Goal: Transaction & Acquisition: Purchase product/service

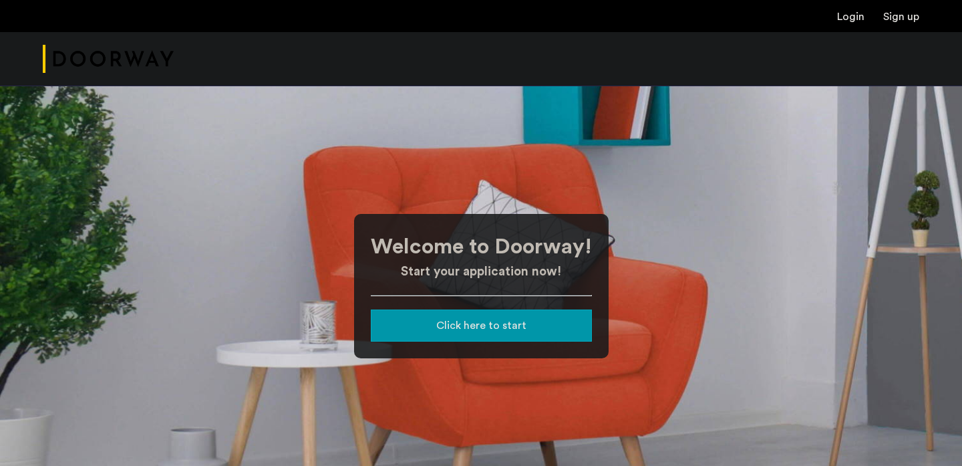
click at [424, 323] on div "Click here to start" at bounding box center [482, 325] width 200 height 16
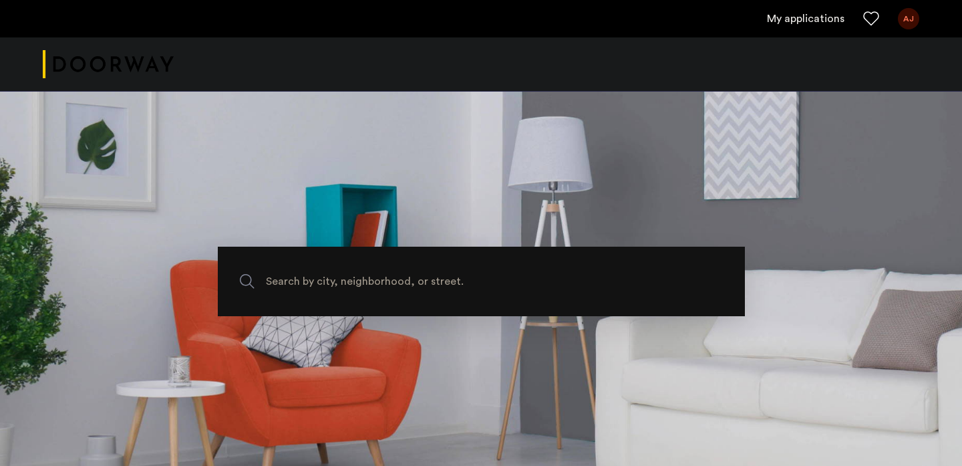
click at [818, 25] on link "My applications" at bounding box center [806, 19] width 78 height 16
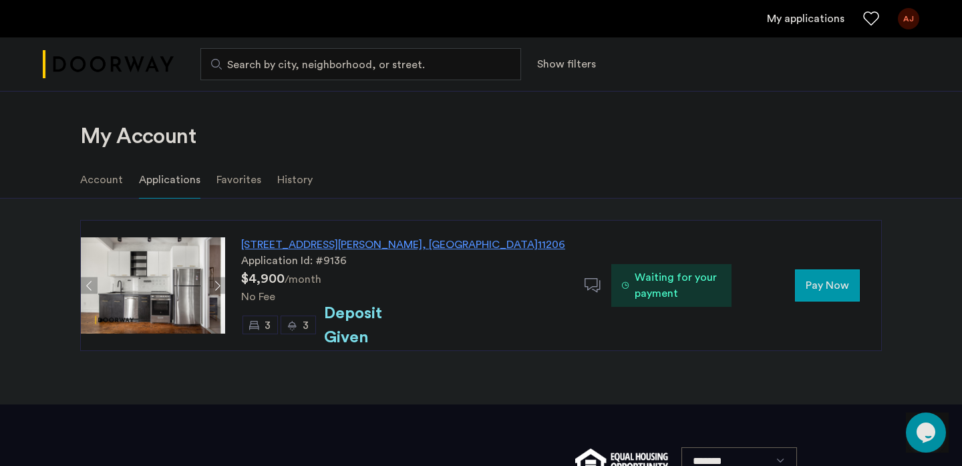
click at [816, 289] on span "Pay Now" at bounding box center [827, 285] width 43 height 16
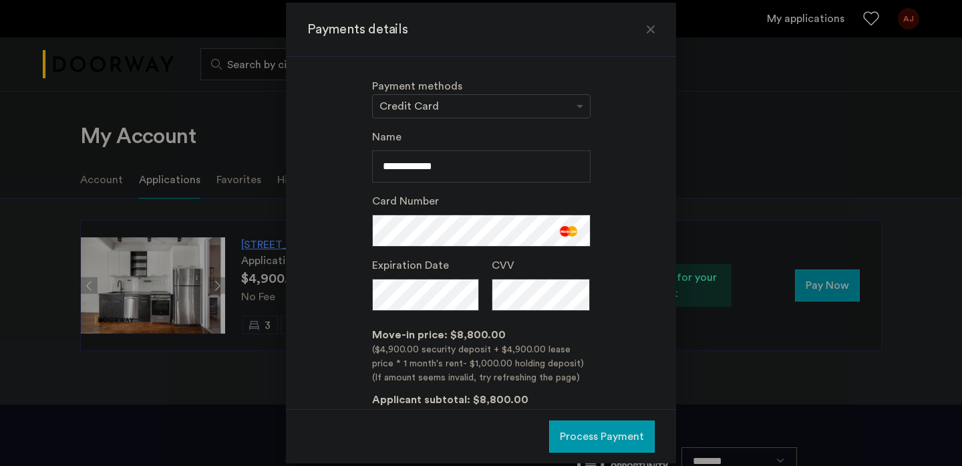
click at [518, 207] on div "Card Number" at bounding box center [481, 219] width 218 height 53
click at [528, 93] on div "Payment methods × Credit Card" at bounding box center [481, 98] width 218 height 40
click at [528, 103] on input "text" at bounding box center [468, 107] width 177 height 9
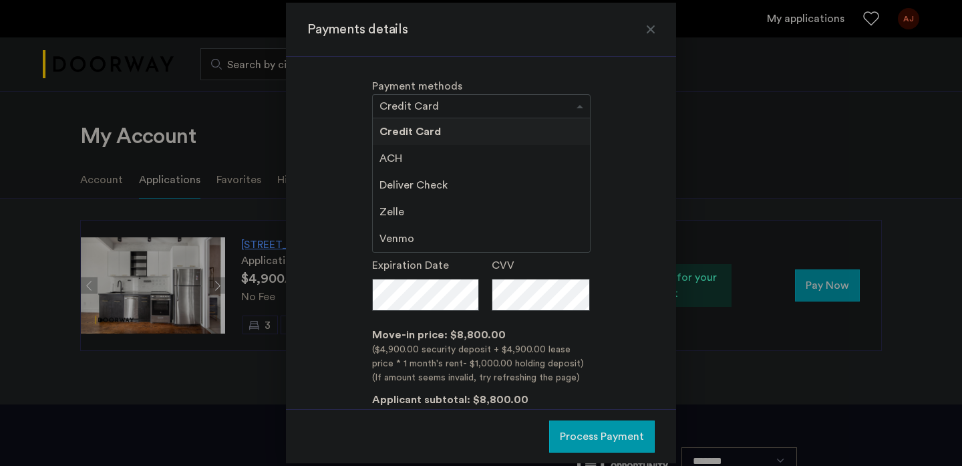
click at [382, 235] on span "Venmo" at bounding box center [397, 238] width 35 height 11
click at [396, 158] on span "ACH" at bounding box center [391, 158] width 23 height 11
click at [385, 233] on span "Venmo" at bounding box center [397, 238] width 35 height 11
click at [340, 142] on div "**********" at bounding box center [480, 300] width 347 height 343
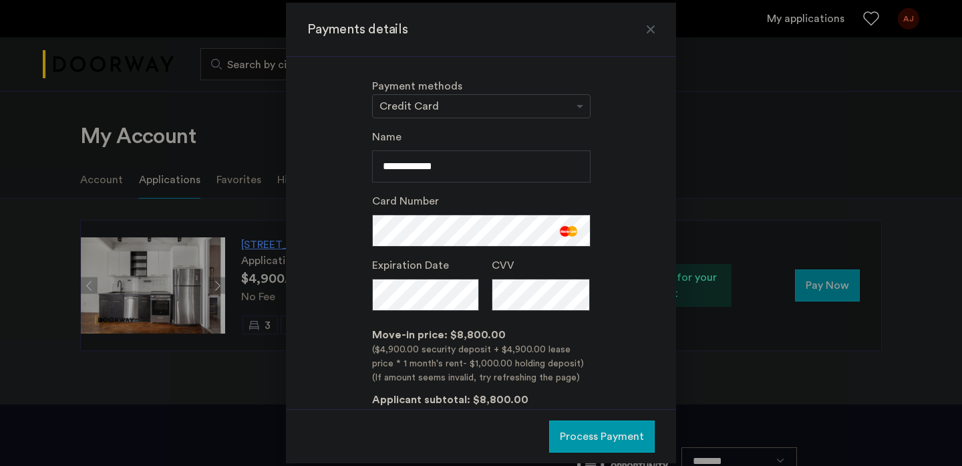
click at [396, 103] on input "text" at bounding box center [468, 107] width 177 height 9
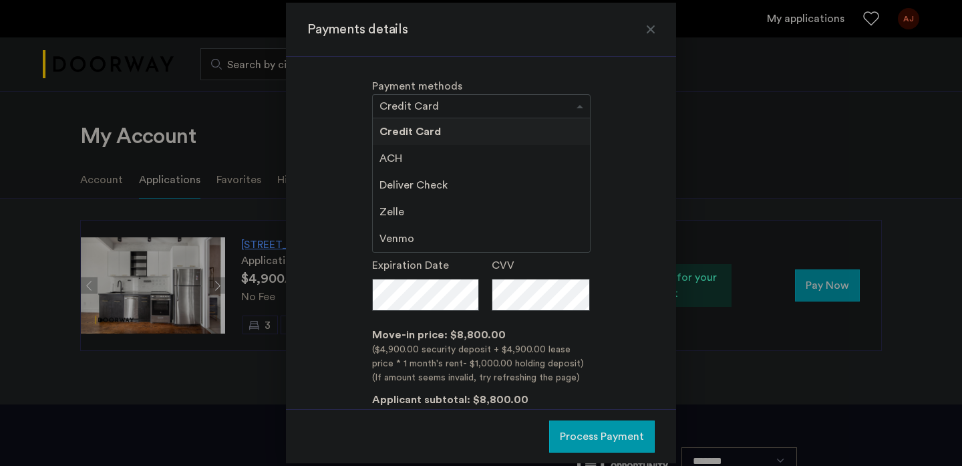
click at [389, 193] on div "Deliver Check" at bounding box center [481, 185] width 217 height 27
click at [392, 158] on span "ACH" at bounding box center [391, 158] width 23 height 11
click at [347, 164] on div "**********" at bounding box center [480, 300] width 347 height 343
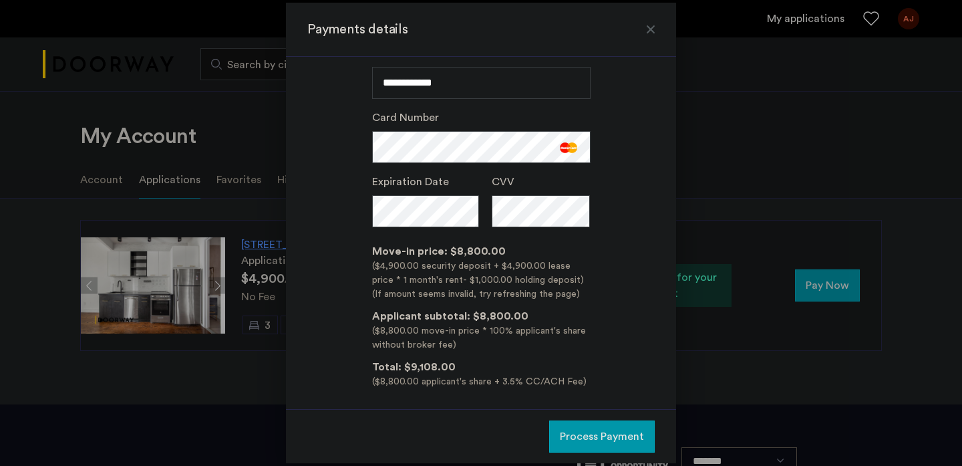
scroll to position [92, 0]
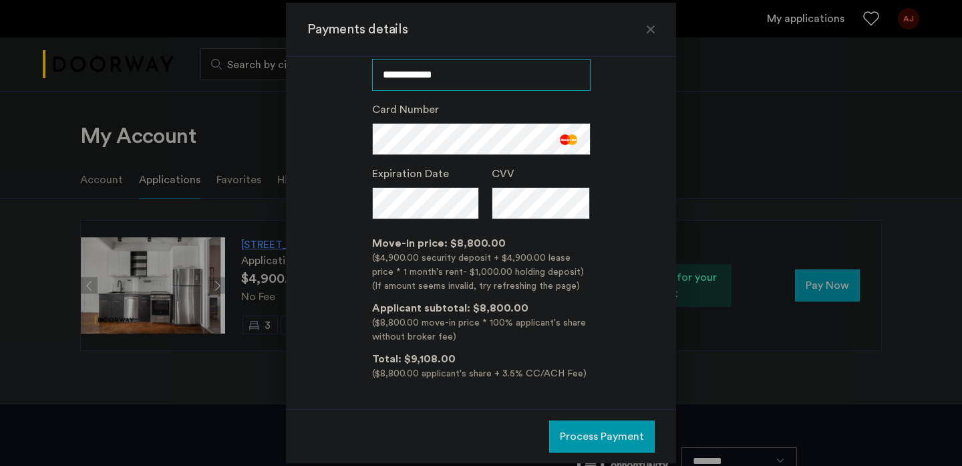
click at [514, 82] on input "**********" at bounding box center [481, 75] width 218 height 32
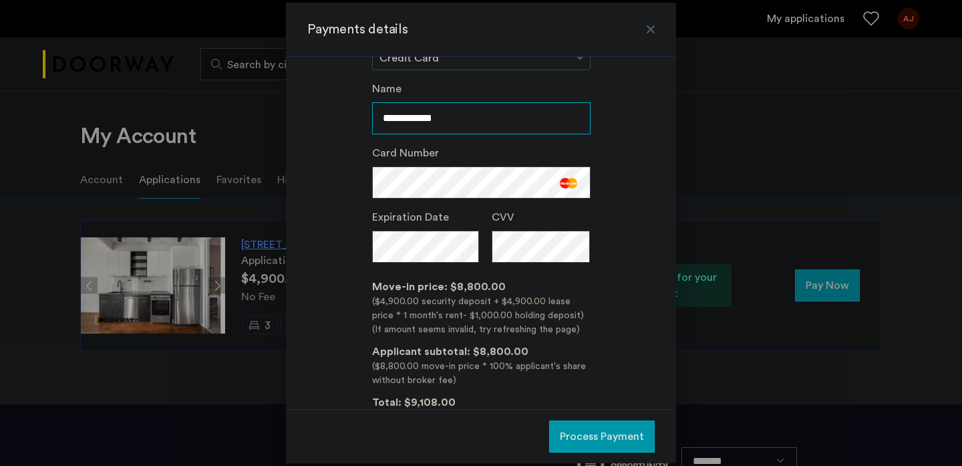
scroll to position [0, 0]
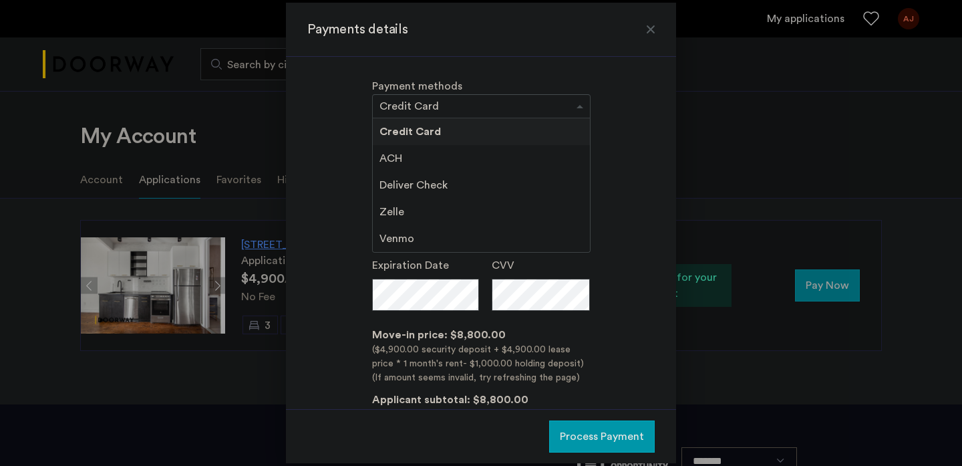
click at [420, 109] on input "text" at bounding box center [468, 107] width 177 height 9
click at [530, 182] on div "Deliver Check" at bounding box center [481, 185] width 217 height 27
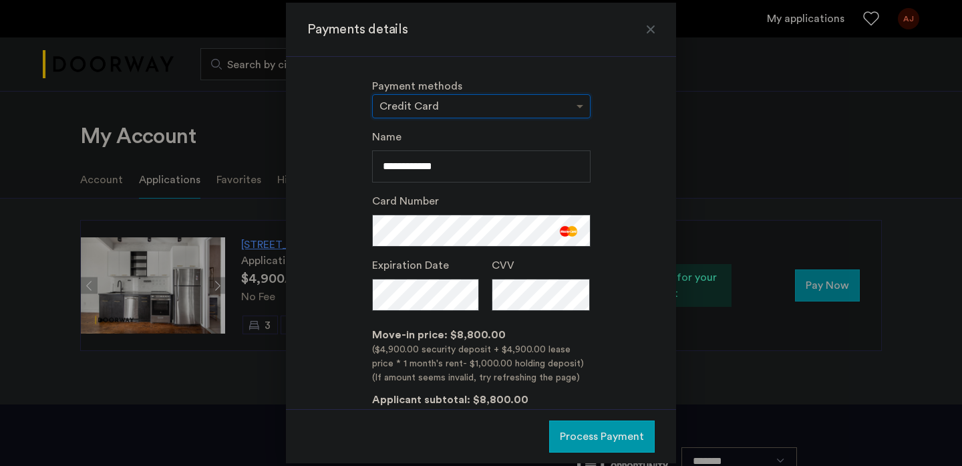
click at [573, 106] on span at bounding box center [581, 106] width 17 height 16
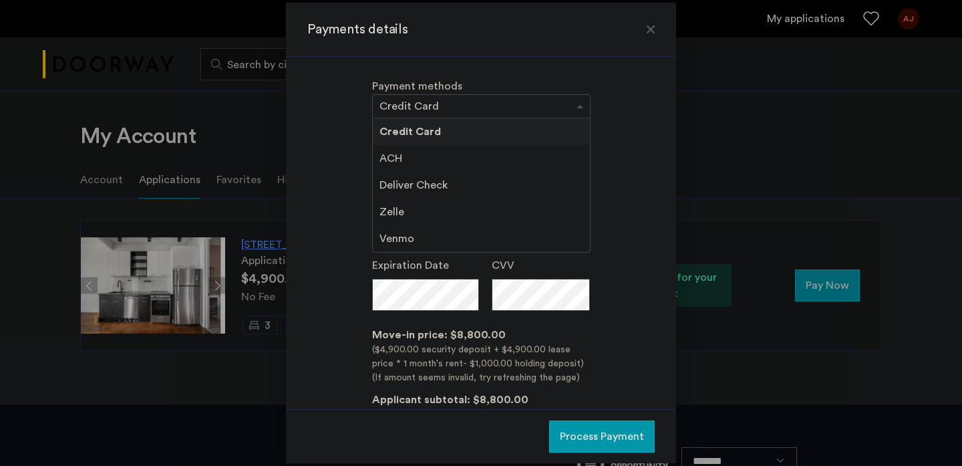
click at [573, 106] on span at bounding box center [581, 106] width 17 height 16
click at [520, 184] on div "Deliver Check" at bounding box center [481, 185] width 217 height 27
click at [643, 169] on div "**********" at bounding box center [480, 300] width 347 height 343
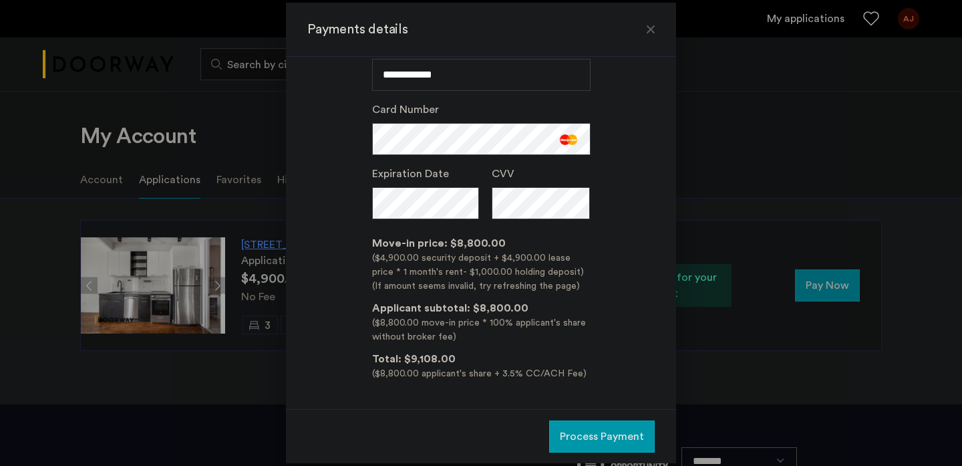
scroll to position [92, 0]
click at [649, 27] on div at bounding box center [650, 29] width 13 height 13
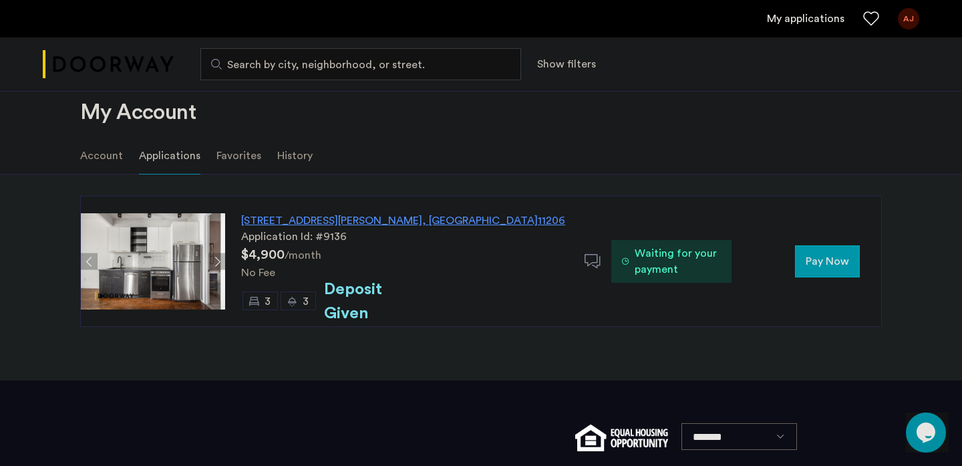
scroll to position [29, 0]
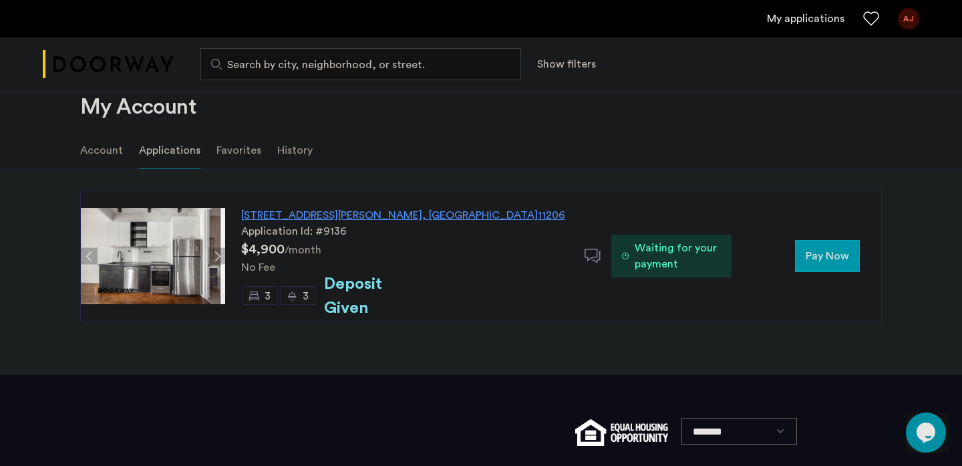
click at [210, 249] on button "Next apartment" at bounding box center [216, 256] width 17 height 17
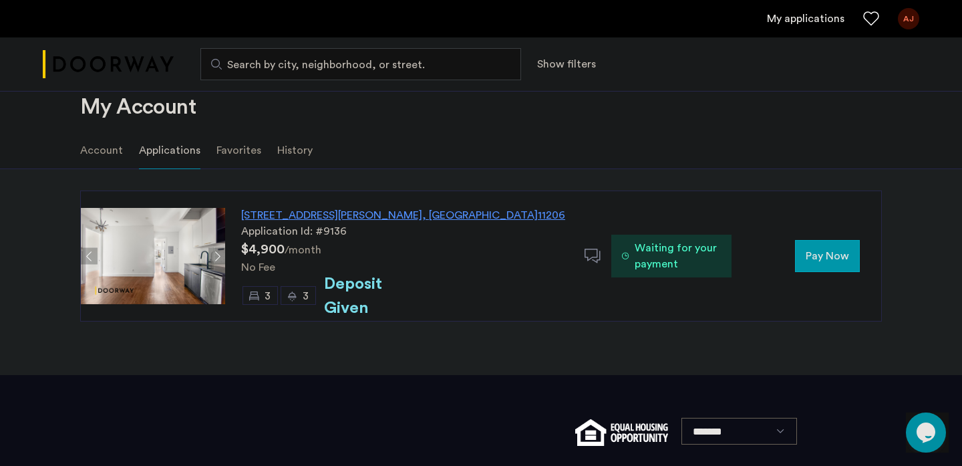
click at [212, 252] on button "Next apartment" at bounding box center [216, 256] width 17 height 17
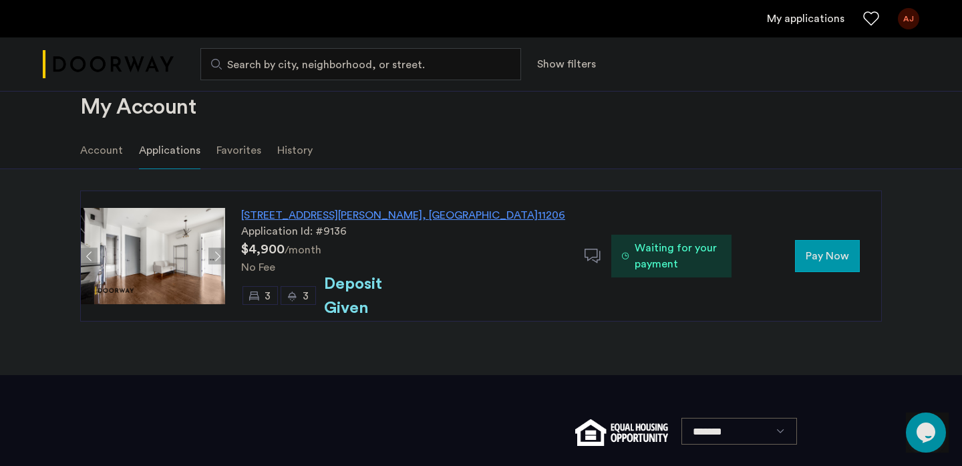
click at [212, 252] on button "Next apartment" at bounding box center [216, 256] width 17 height 17
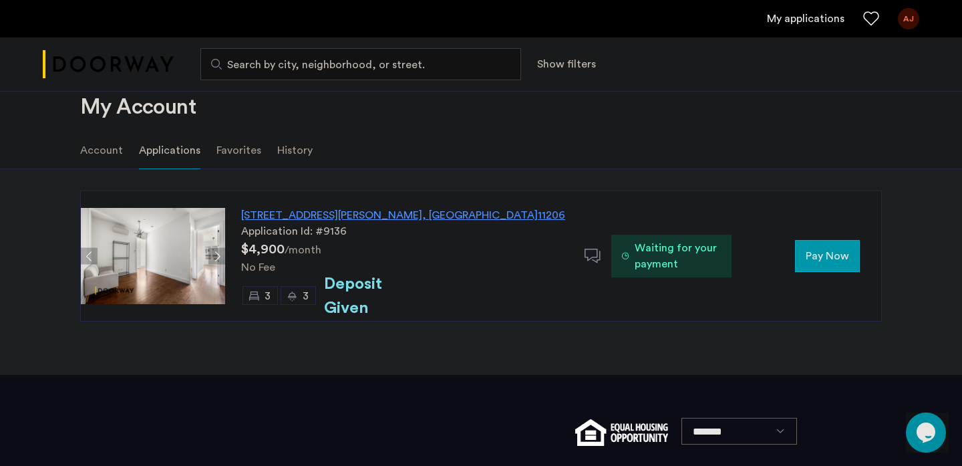
click at [71, 266] on div "187 Johnson Avenue, Unit 3B, Brooklyn , NY 11206 Application Id: #9136 $4,900 /…" at bounding box center [481, 255] width 842 height 131
click at [87, 254] on button "Previous apartment" at bounding box center [89, 256] width 17 height 17
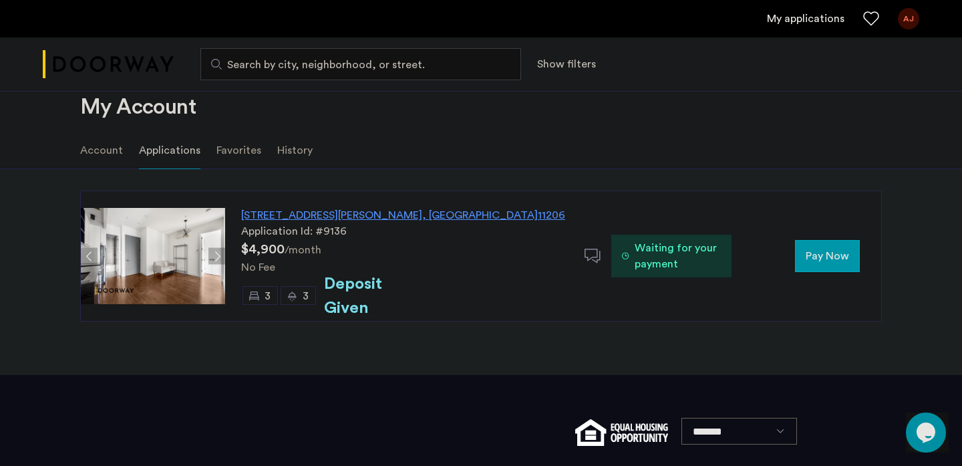
click at [215, 253] on button "Next apartment" at bounding box center [216, 256] width 17 height 17
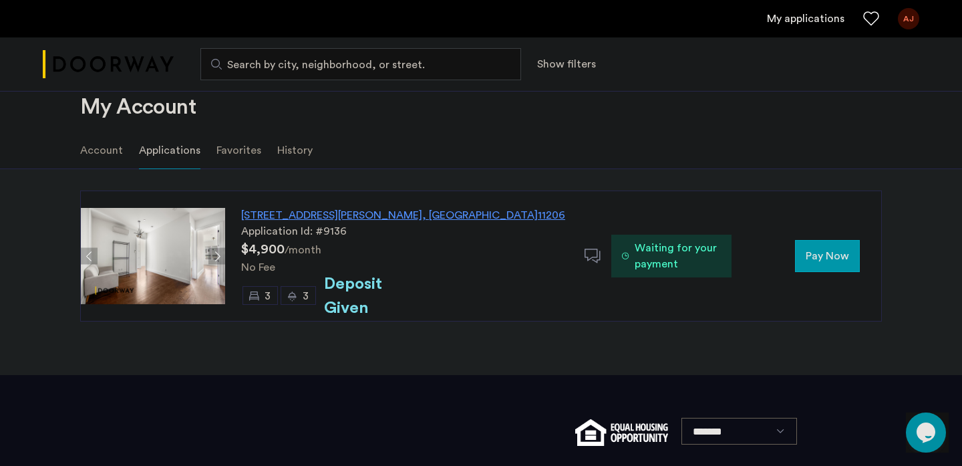
click at [215, 253] on button "Next apartment" at bounding box center [216, 256] width 17 height 17
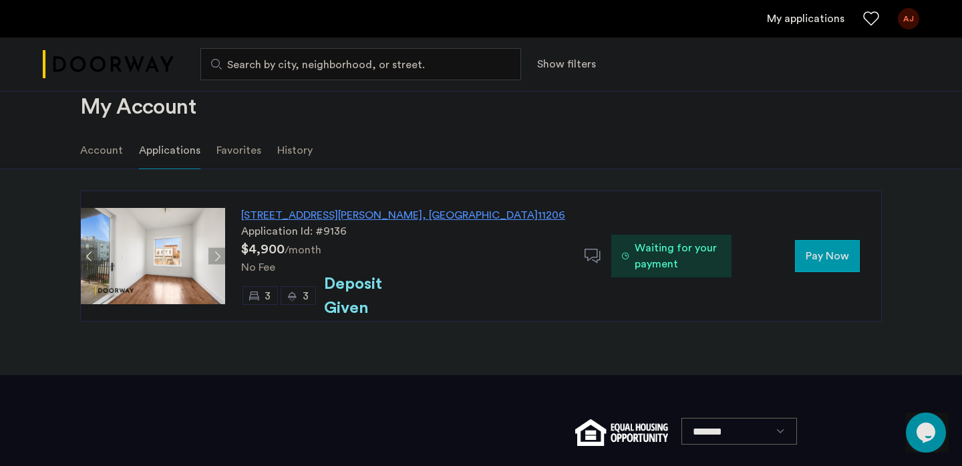
click at [215, 253] on button "Next apartment" at bounding box center [216, 256] width 17 height 17
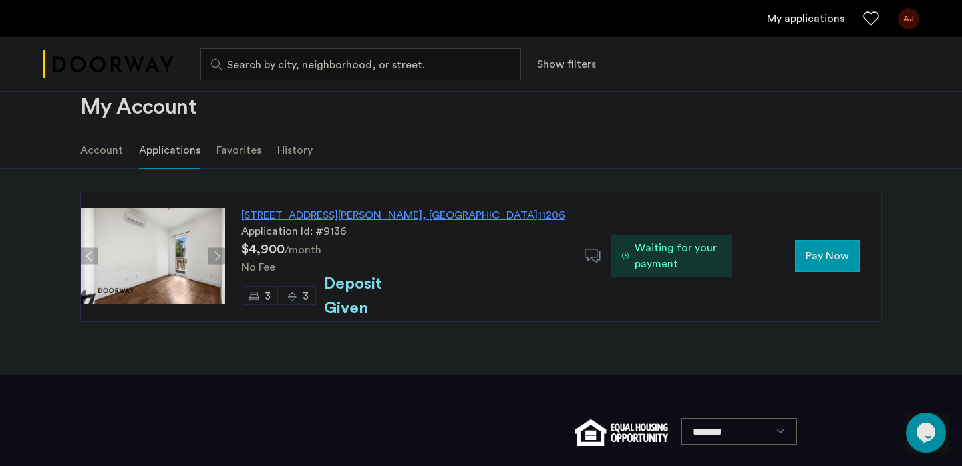
click at [216, 253] on button "Next apartment" at bounding box center [216, 256] width 17 height 17
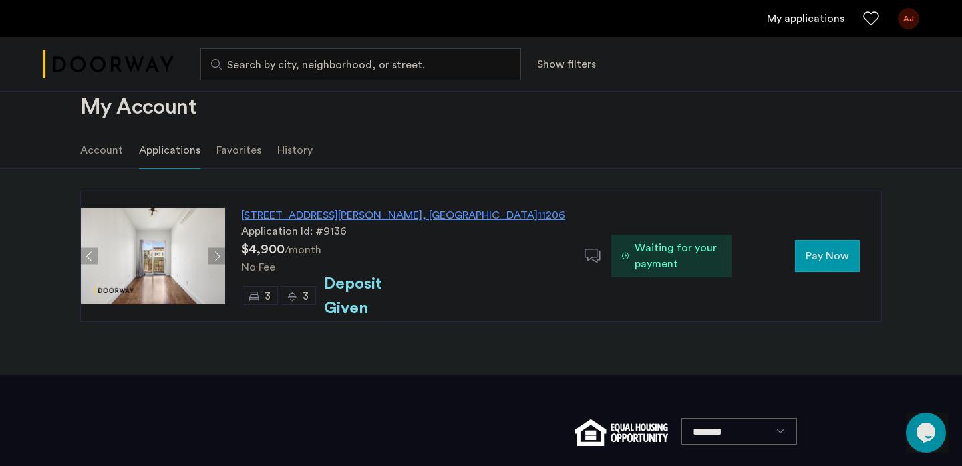
click at [216, 253] on button "Next apartment" at bounding box center [216, 256] width 17 height 17
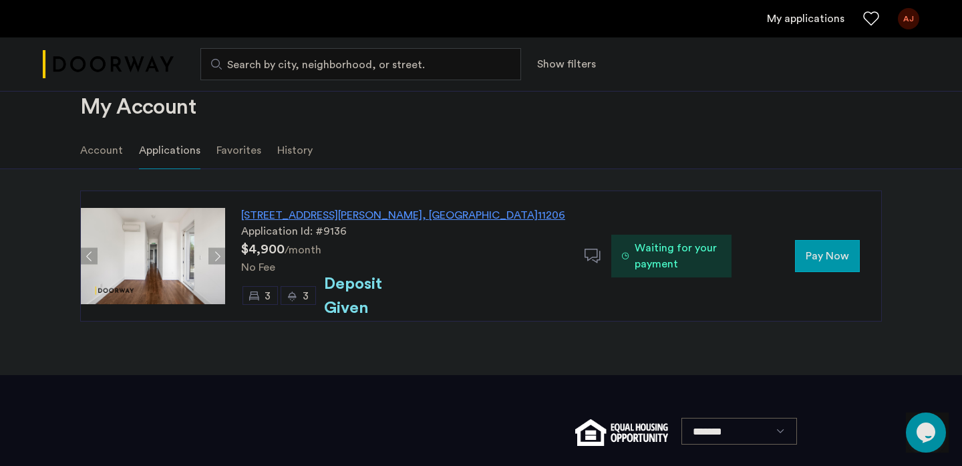
click at [92, 256] on button "Previous apartment" at bounding box center [89, 256] width 17 height 17
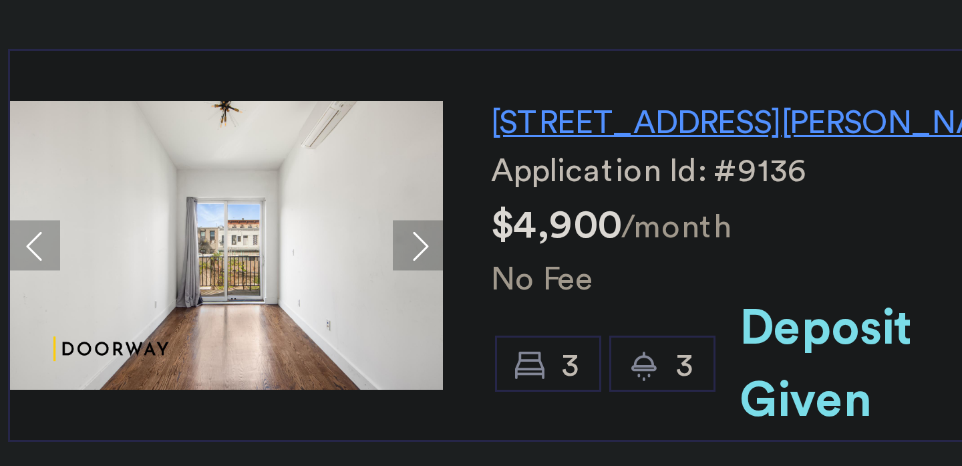
click at [84, 257] on button "Previous apartment" at bounding box center [89, 256] width 17 height 17
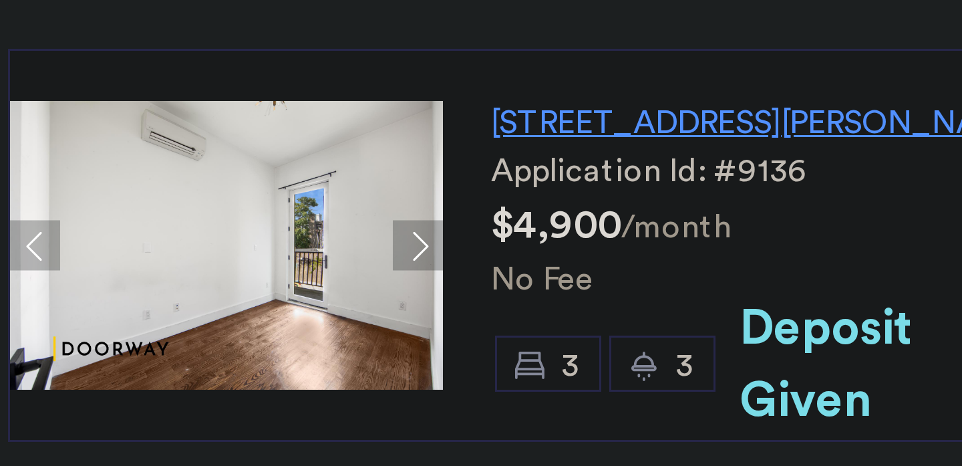
click at [84, 257] on button "Previous apartment" at bounding box center [89, 256] width 17 height 17
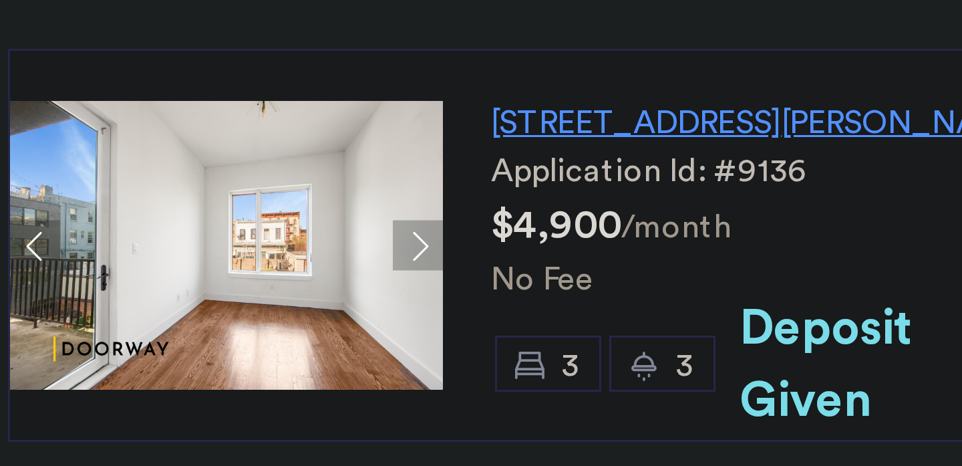
click at [214, 255] on button "Next apartment" at bounding box center [216, 256] width 17 height 17
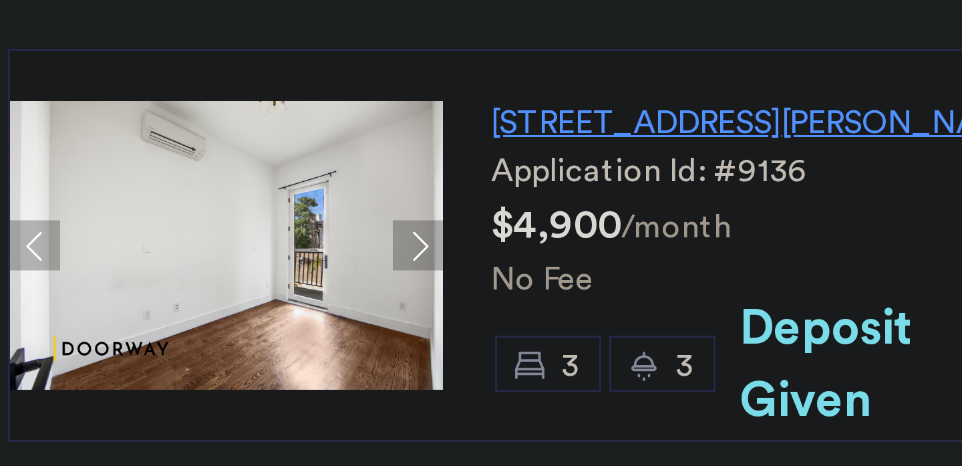
click at [214, 255] on button "Next apartment" at bounding box center [216, 256] width 17 height 17
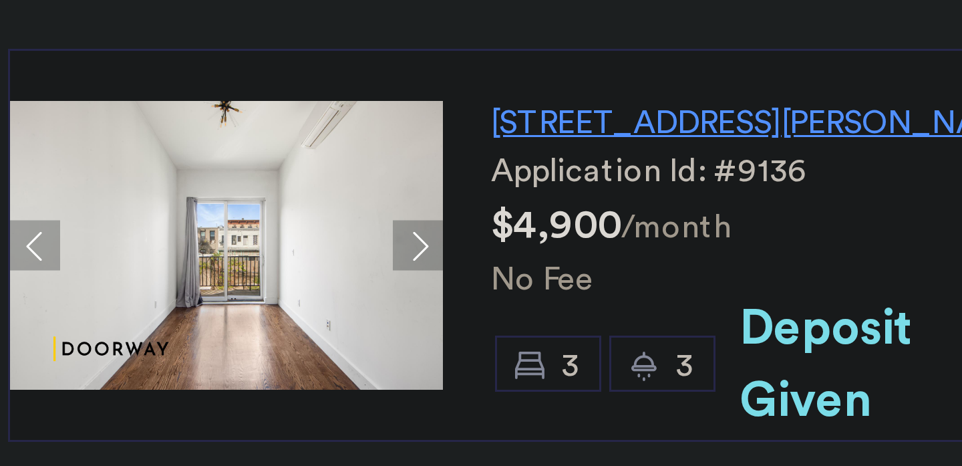
click at [214, 255] on button "Next apartment" at bounding box center [216, 256] width 17 height 17
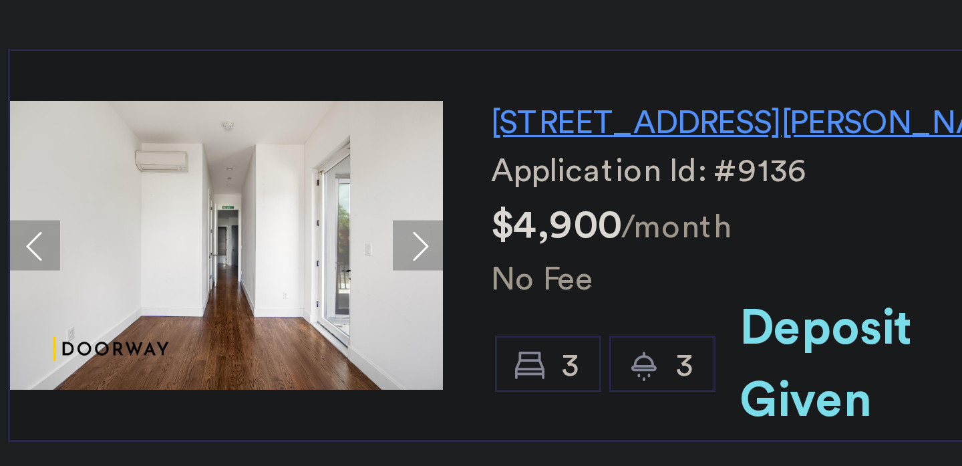
click at [214, 255] on button "Next apartment" at bounding box center [216, 256] width 17 height 17
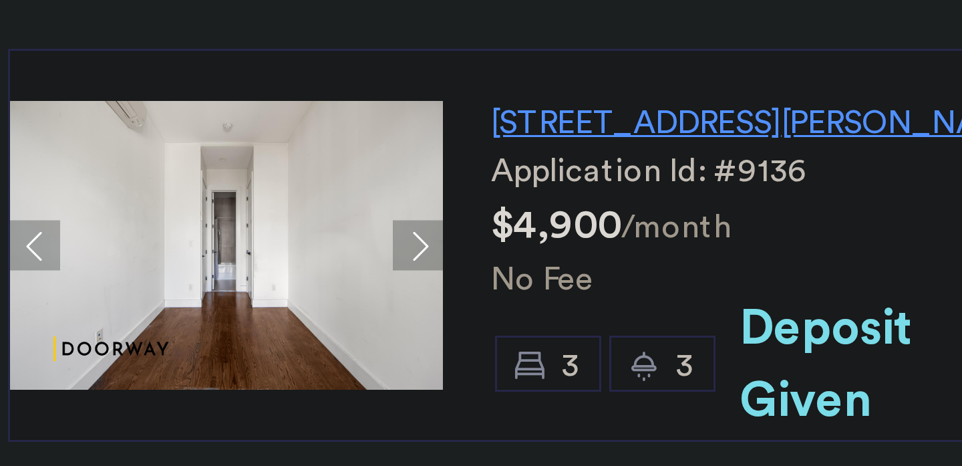
click at [214, 255] on button "Next apartment" at bounding box center [216, 256] width 17 height 17
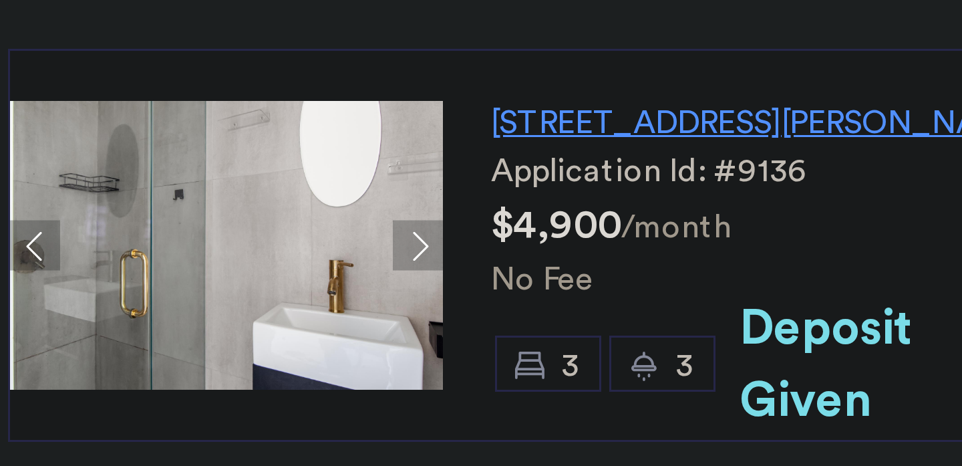
click at [214, 255] on button "Next apartment" at bounding box center [216, 256] width 17 height 17
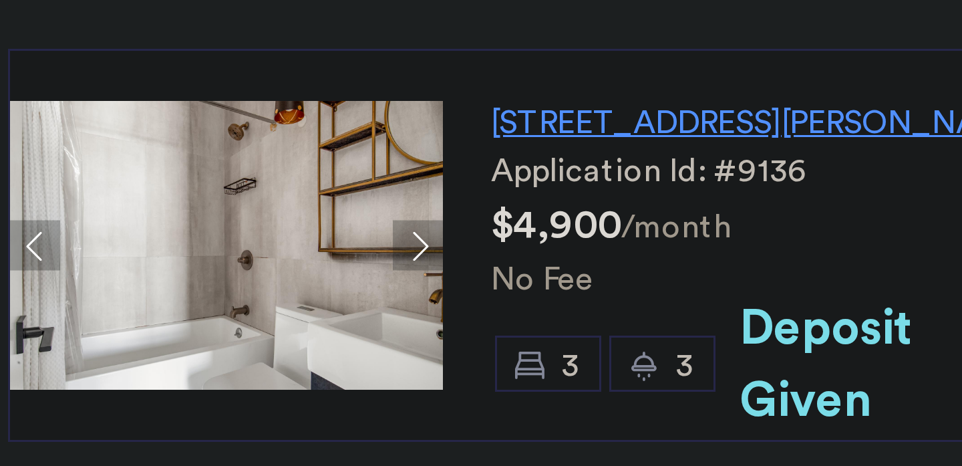
click at [214, 255] on button "Next apartment" at bounding box center [216, 256] width 17 height 17
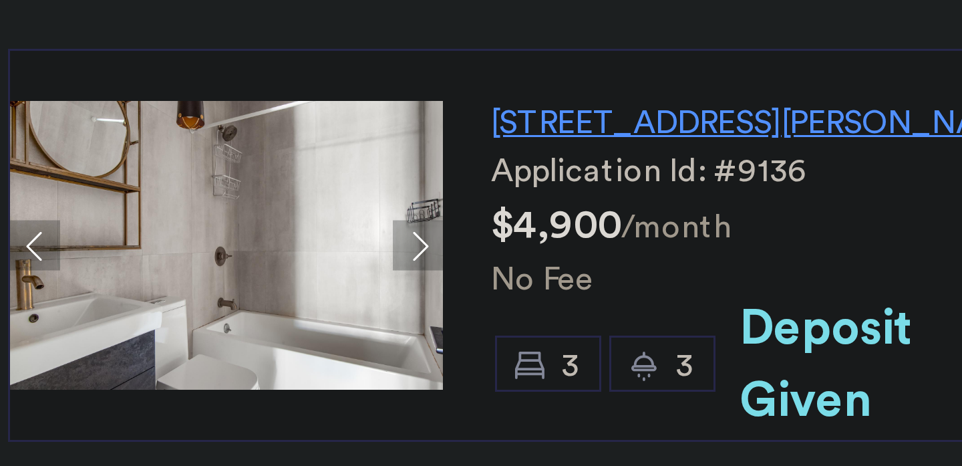
click at [214, 255] on button "Next apartment" at bounding box center [216, 256] width 17 height 17
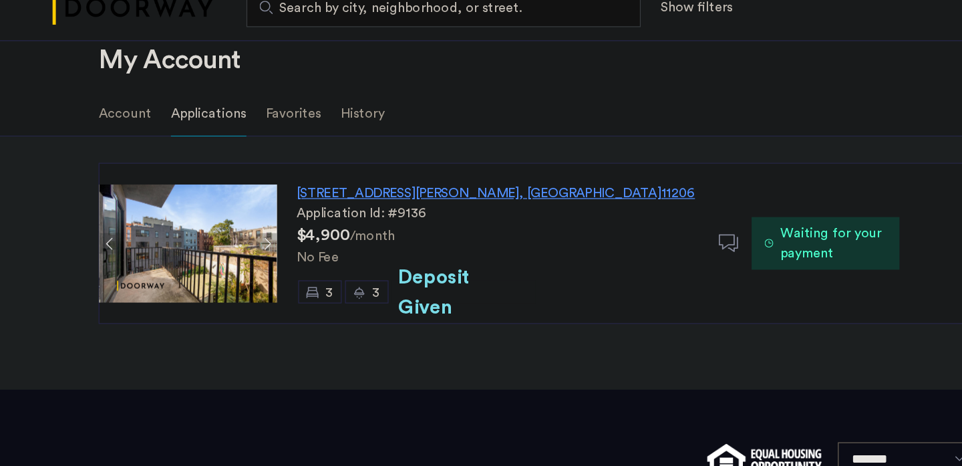
click at [644, 263] on span "Waiting for your payment" at bounding box center [678, 256] width 86 height 32
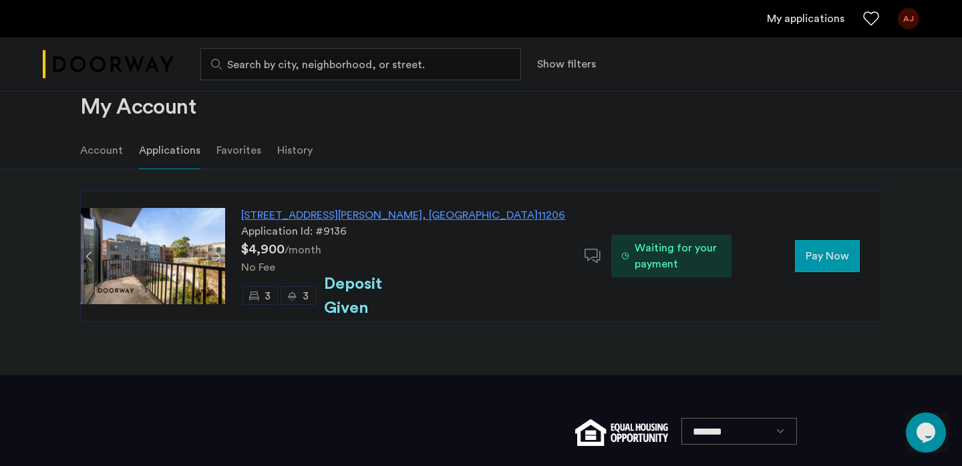
click at [819, 254] on span "Pay Now" at bounding box center [827, 256] width 43 height 16
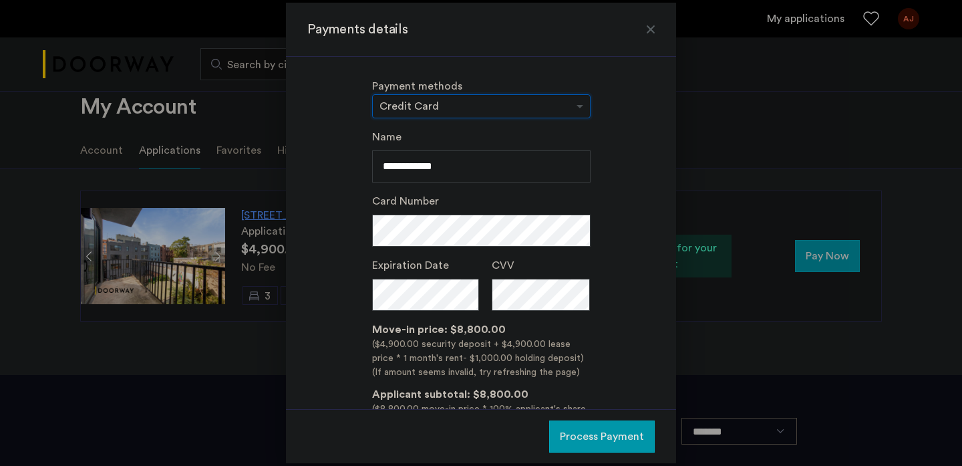
click at [516, 106] on input "text" at bounding box center [468, 107] width 177 height 9
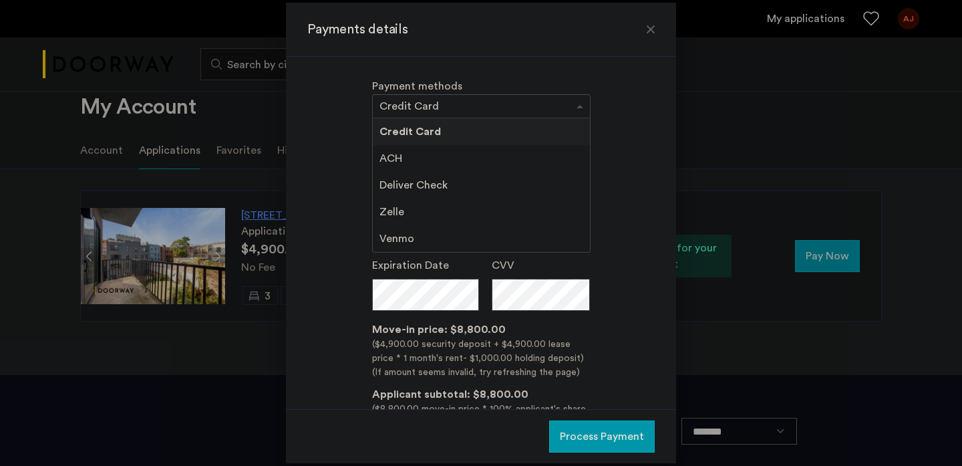
click at [429, 190] on span "Deliver Check" at bounding box center [414, 185] width 68 height 11
click at [429, 189] on span "Deliver Check" at bounding box center [414, 185] width 68 height 11
click at [414, 158] on div "ACH" at bounding box center [481, 158] width 217 height 27
click at [414, 185] on span "Deliver Check" at bounding box center [414, 185] width 68 height 11
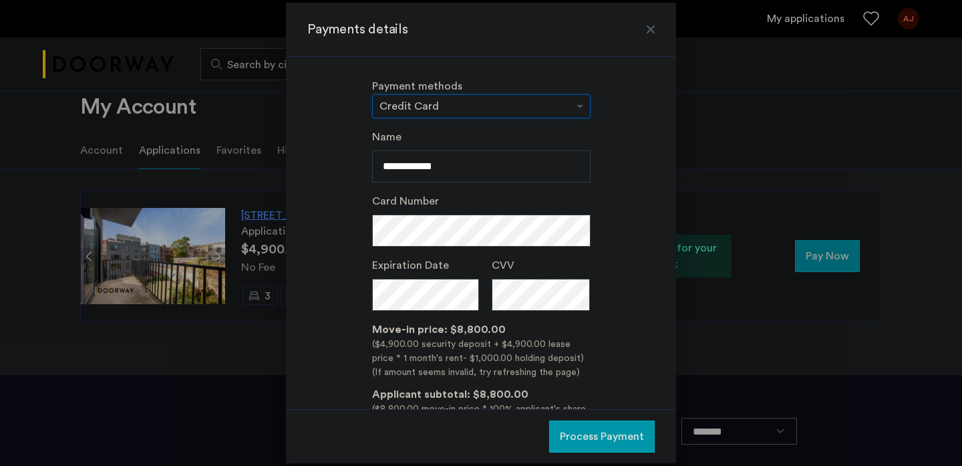
click at [495, 109] on input "text" at bounding box center [468, 107] width 177 height 9
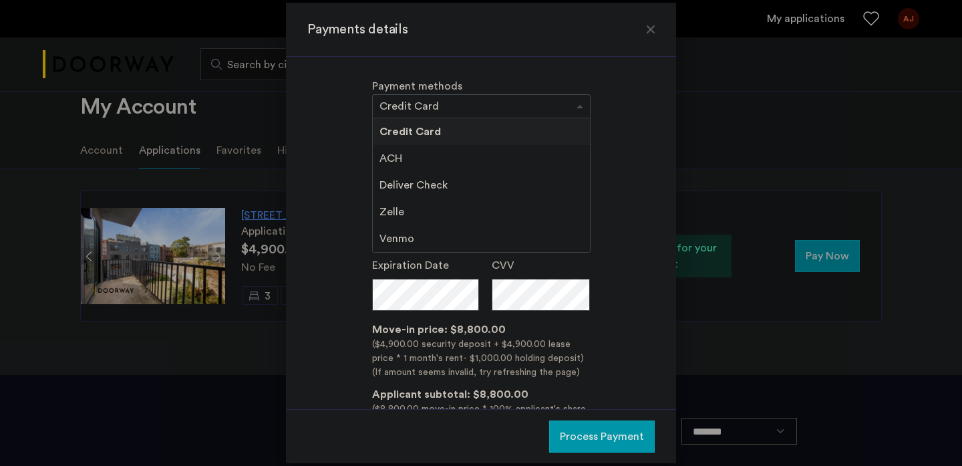
click at [496, 206] on div "Zelle" at bounding box center [481, 211] width 217 height 27
click at [496, 191] on div "Deliver Check" at bounding box center [481, 185] width 217 height 27
click at [496, 187] on div "Deliver Check" at bounding box center [481, 185] width 217 height 27
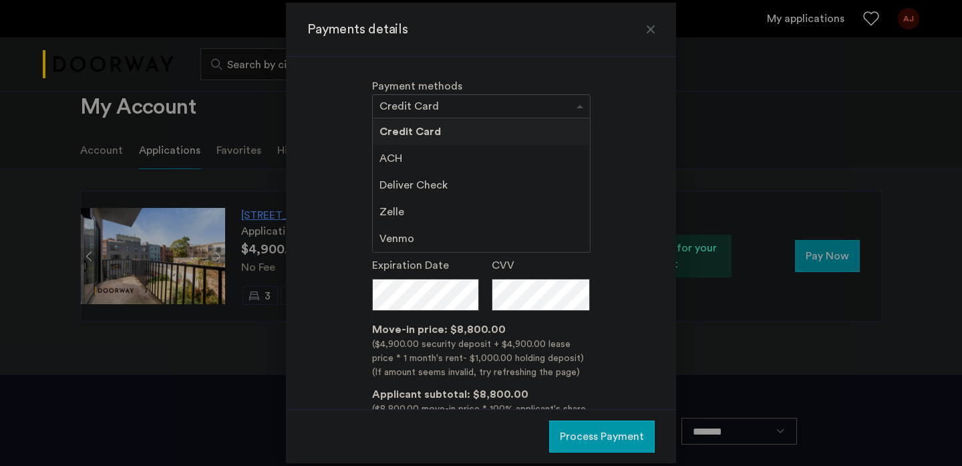
click at [577, 98] on div "× Credit Card" at bounding box center [481, 106] width 218 height 24
click at [575, 105] on span at bounding box center [581, 106] width 17 height 16
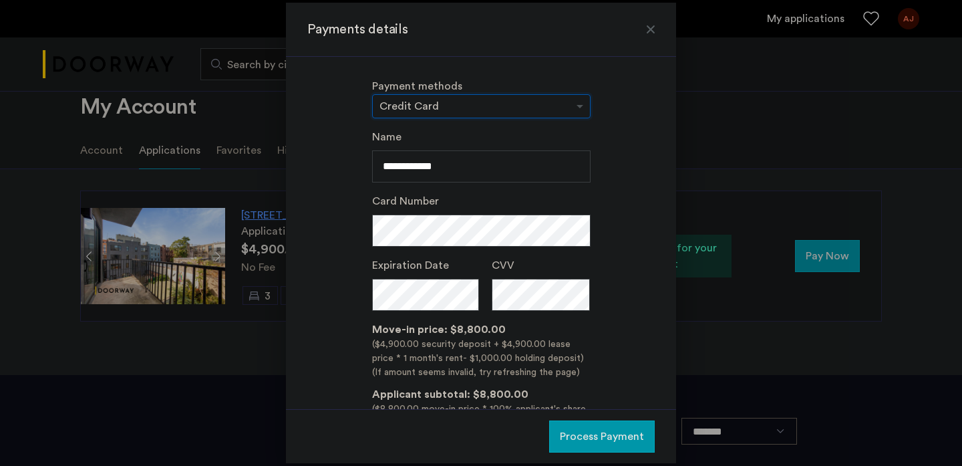
click at [502, 94] on div "Payment methods × Credit Card" at bounding box center [481, 98] width 218 height 40
click at [501, 109] on input "text" at bounding box center [468, 107] width 177 height 9
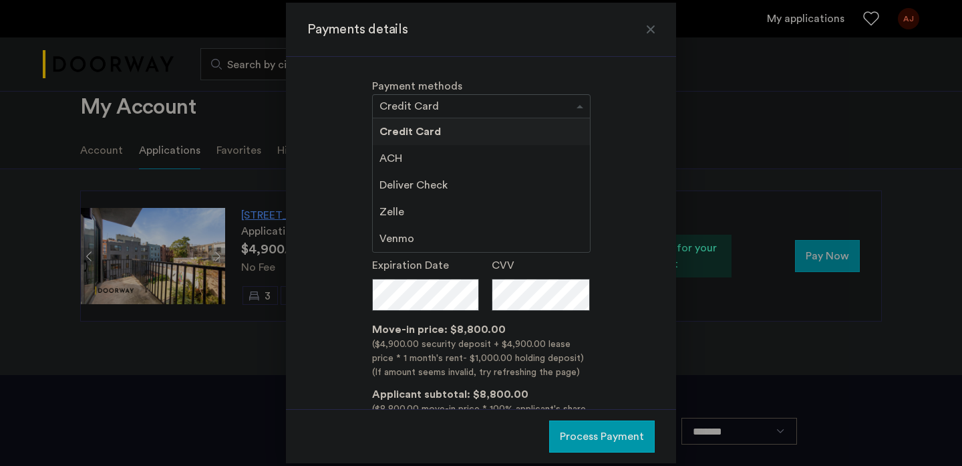
click at [426, 187] on span "Deliver Check" at bounding box center [414, 185] width 68 height 11
click at [410, 214] on div "Zelle" at bounding box center [481, 211] width 217 height 27
click at [410, 227] on div "Venmo" at bounding box center [481, 238] width 217 height 27
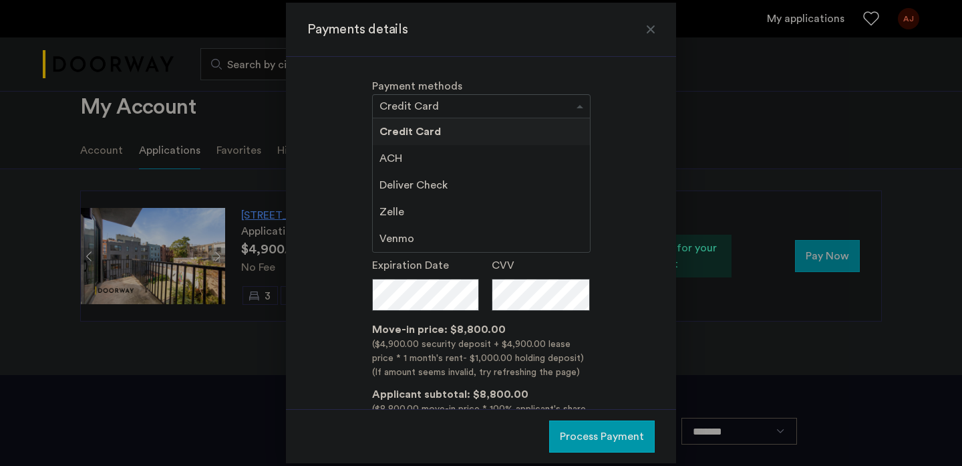
click at [417, 186] on span "Deliver Check" at bounding box center [414, 185] width 68 height 11
click at [407, 154] on div "ACH" at bounding box center [481, 158] width 217 height 27
click at [518, 99] on div at bounding box center [481, 106] width 217 height 16
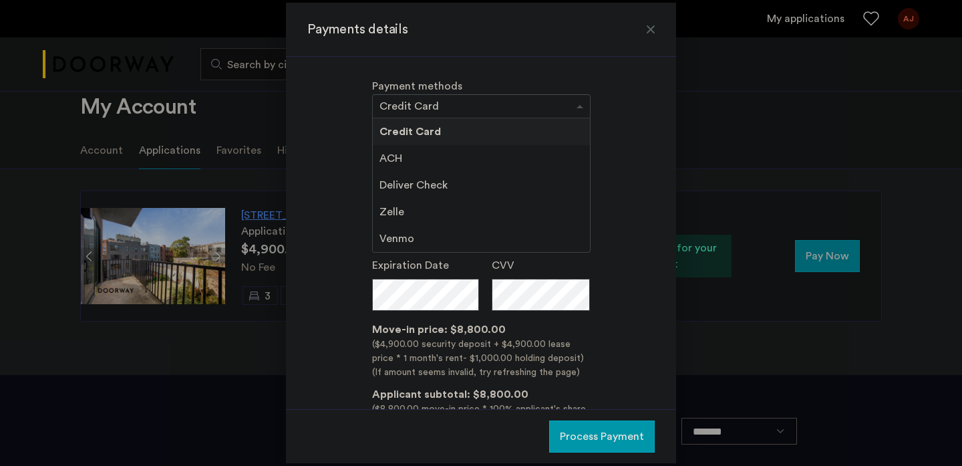
click at [518, 64] on div "**********" at bounding box center [481, 233] width 390 height 352
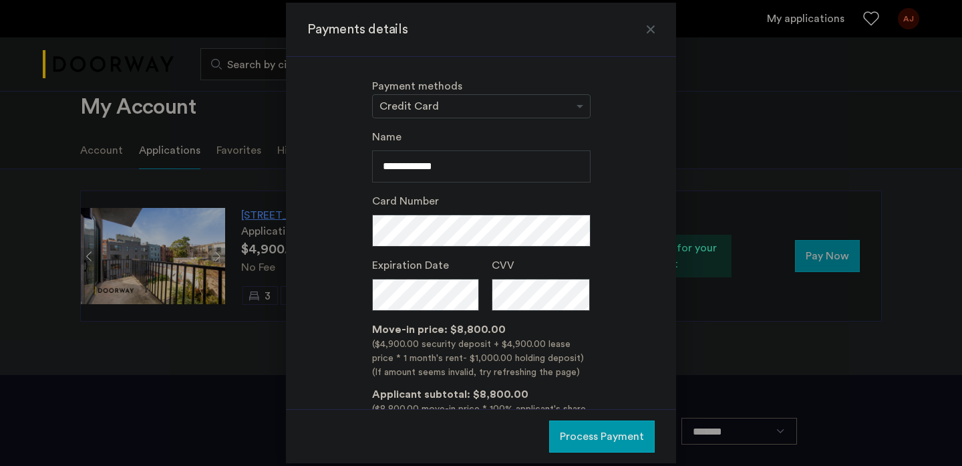
click at [499, 103] on input "text" at bounding box center [468, 107] width 177 height 9
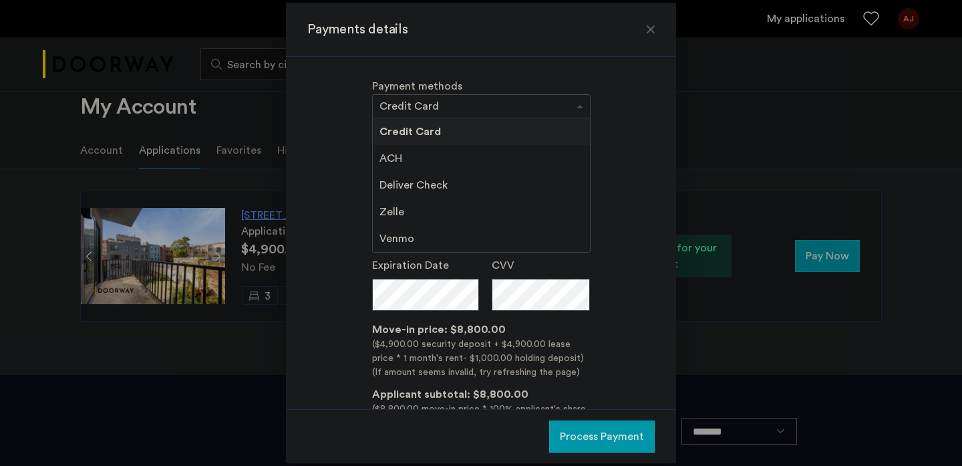
click at [418, 196] on div "Deliver Check" at bounding box center [481, 185] width 217 height 27
click at [417, 164] on div "ACH" at bounding box center [481, 158] width 217 height 27
click at [510, 71] on div "**********" at bounding box center [481, 233] width 390 height 352
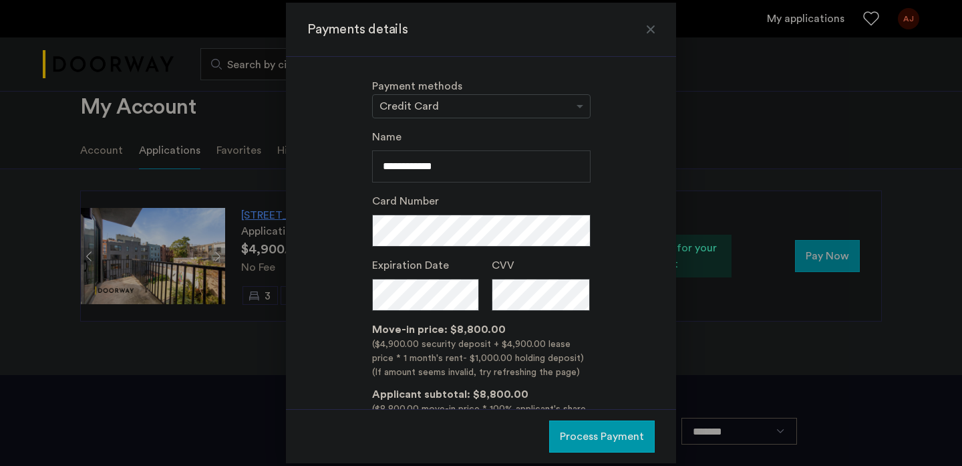
click at [524, 120] on div "**********" at bounding box center [481, 233] width 390 height 352
click at [527, 112] on input "text" at bounding box center [468, 107] width 177 height 9
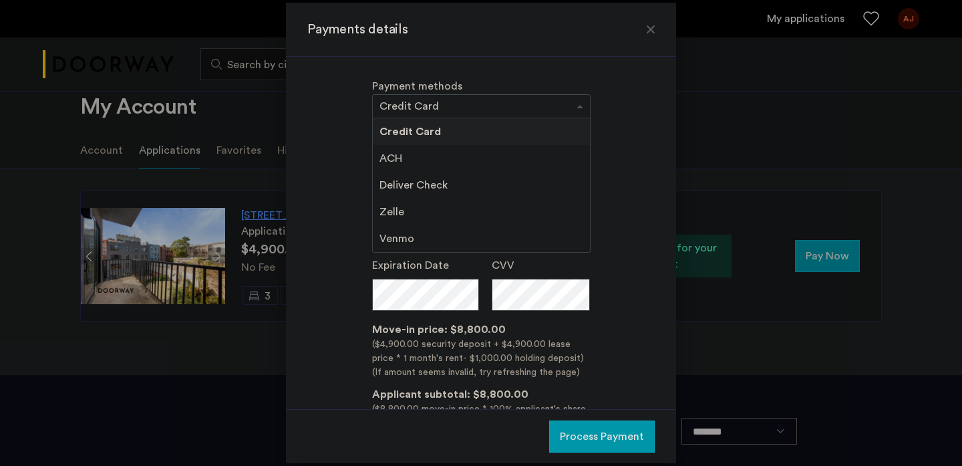
click at [436, 188] on span "Deliver Check" at bounding box center [414, 185] width 68 height 11
click at [394, 216] on span "Zelle" at bounding box center [392, 211] width 25 height 11
click at [393, 224] on div "Credit Card ACH Deliver Check Zelle Venmo" at bounding box center [481, 185] width 217 height 134
click at [462, 67] on div "**********" at bounding box center [481, 233] width 390 height 352
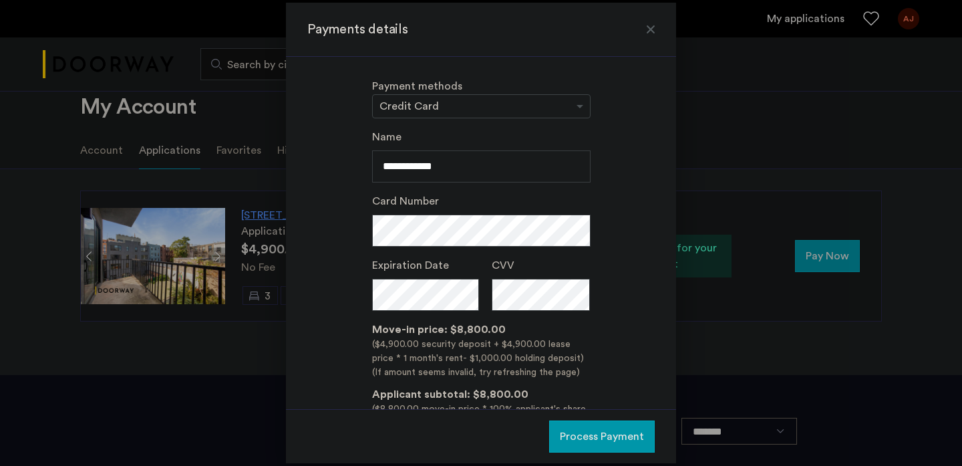
click at [651, 29] on div at bounding box center [650, 29] width 13 height 13
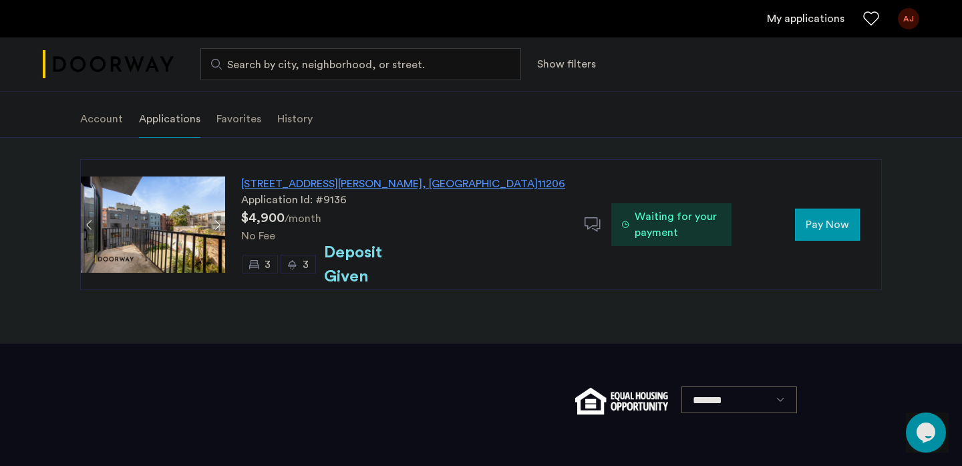
scroll to position [100, 0]
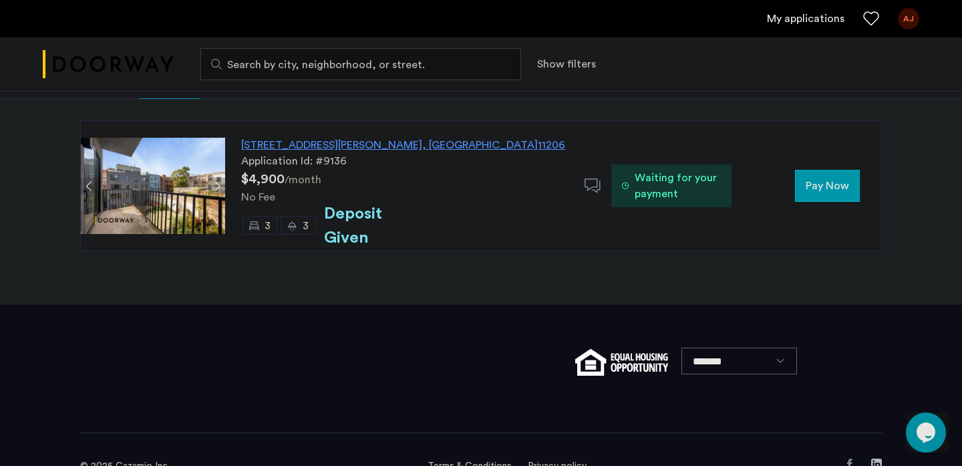
click at [851, 184] on button "Pay Now" at bounding box center [827, 186] width 65 height 32
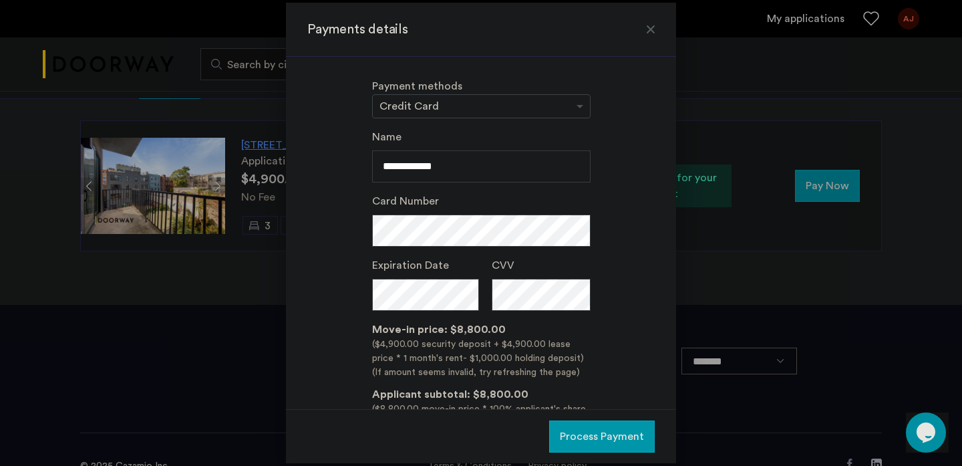
scroll to position [0, 0]
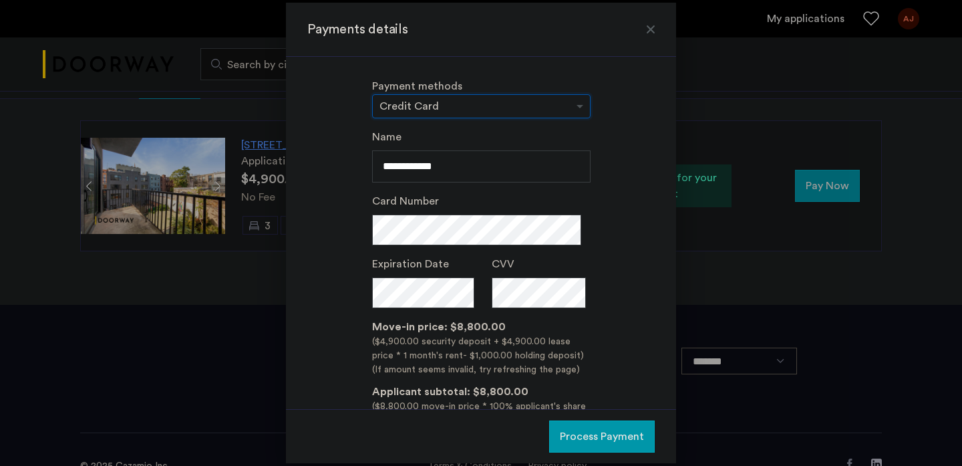
click at [520, 108] on input "text" at bounding box center [468, 107] width 177 height 9
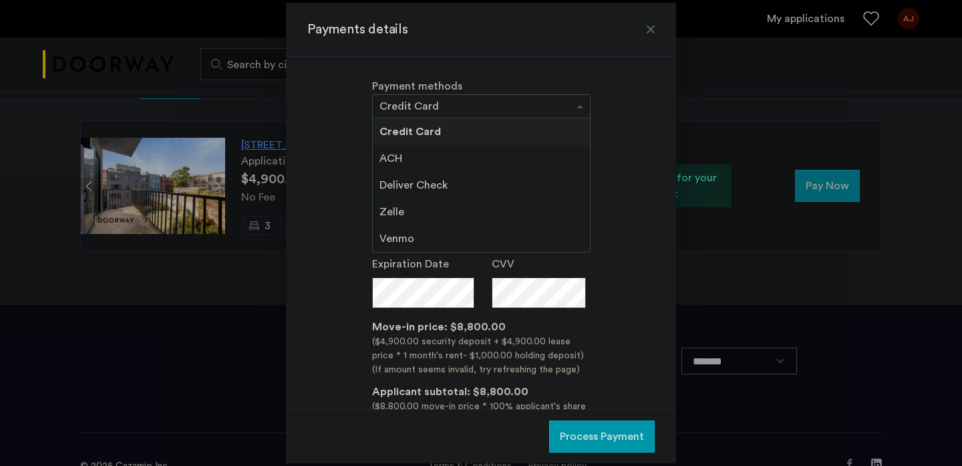
click at [403, 233] on span "Venmo" at bounding box center [397, 238] width 35 height 11
click at [404, 228] on div "Venmo" at bounding box center [481, 238] width 217 height 27
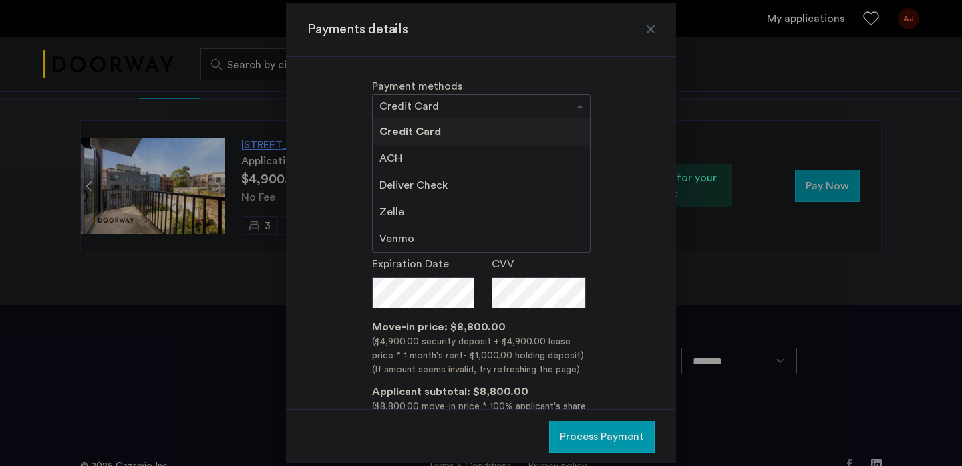
click at [404, 225] on div "Venmo" at bounding box center [481, 238] width 217 height 27
click at [393, 202] on div "Zelle" at bounding box center [481, 211] width 217 height 27
click at [347, 198] on div "**********" at bounding box center [480, 296] width 347 height 335
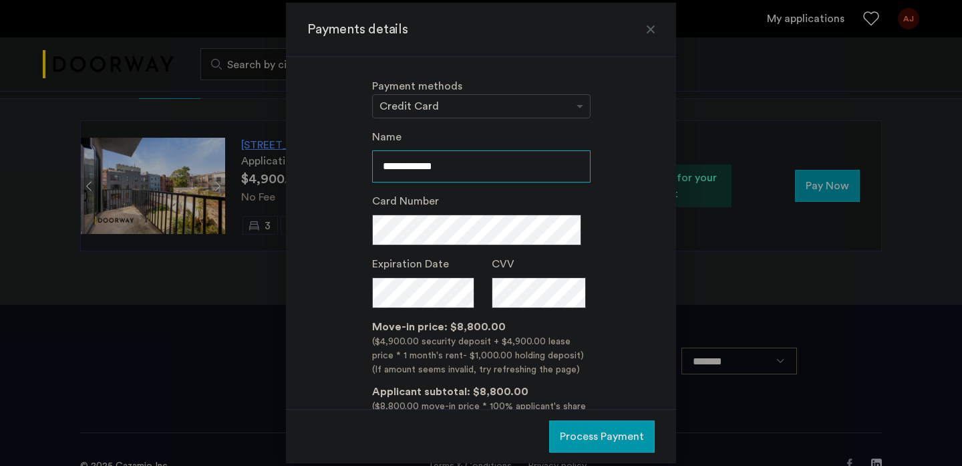
click at [448, 165] on input "**********" at bounding box center [481, 166] width 218 height 32
drag, startPoint x: 448, startPoint y: 165, endPoint x: 307, endPoint y: 165, distance: 141.6
click at [307, 165] on div "**********" at bounding box center [481, 233] width 390 height 352
type input "*"
click at [345, 187] on div "Name Card Number Expiration Date CVV Move-in price: $8,800.00 ($4,900.00 securi…" at bounding box center [480, 296] width 347 height 335
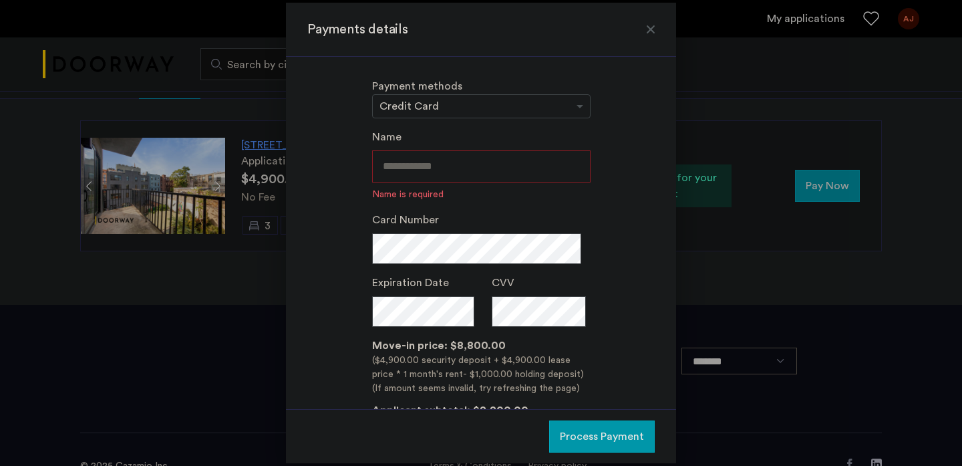
click at [469, 90] on div "Payment methods × Credit Card" at bounding box center [481, 98] width 218 height 40
click at [469, 103] on input "text" at bounding box center [468, 107] width 177 height 9
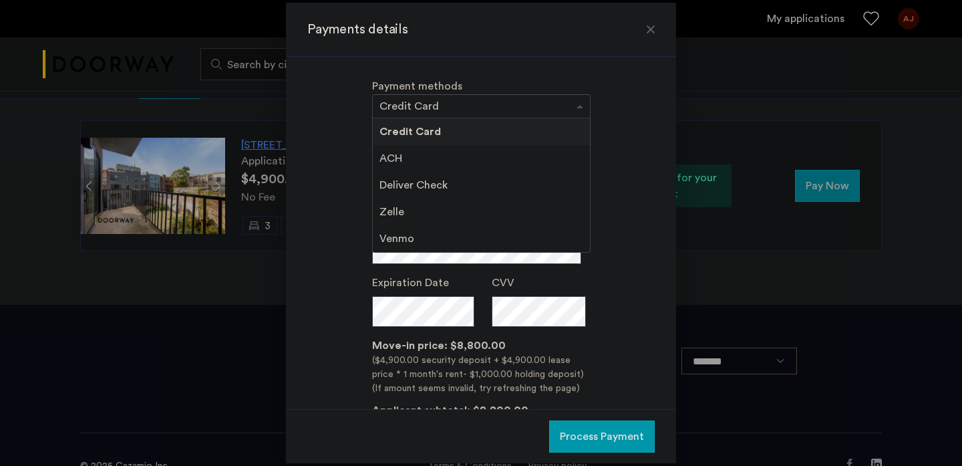
click at [416, 190] on span "Deliver Check" at bounding box center [414, 185] width 68 height 11
click at [644, 23] on div at bounding box center [650, 29] width 13 height 13
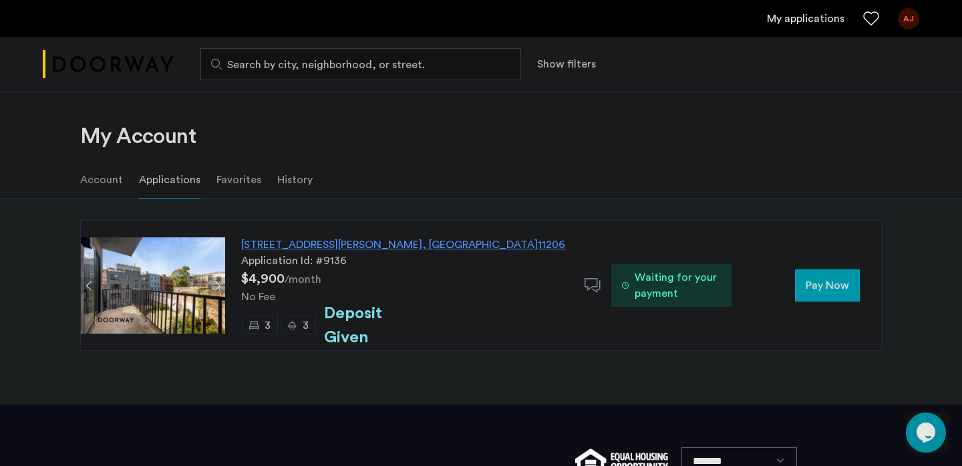
click at [98, 177] on li "Account" at bounding box center [101, 179] width 43 height 37
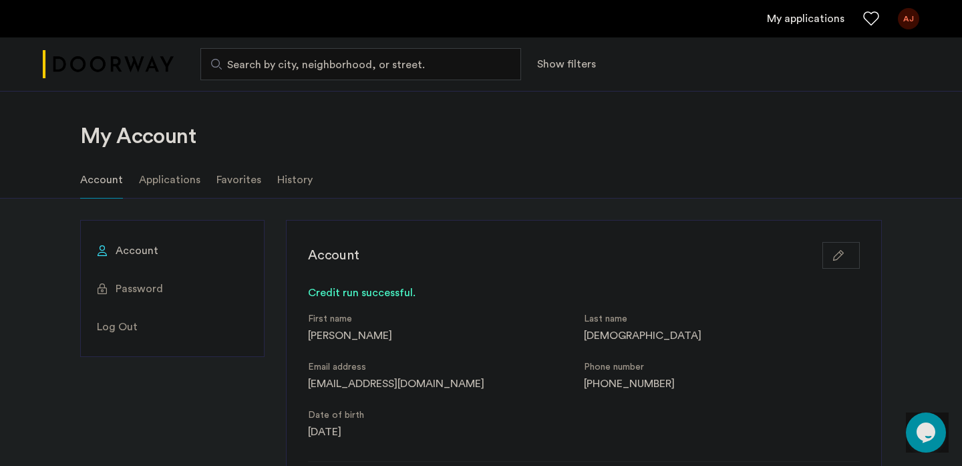
click at [177, 173] on li "Applications" at bounding box center [169, 179] width 61 height 37
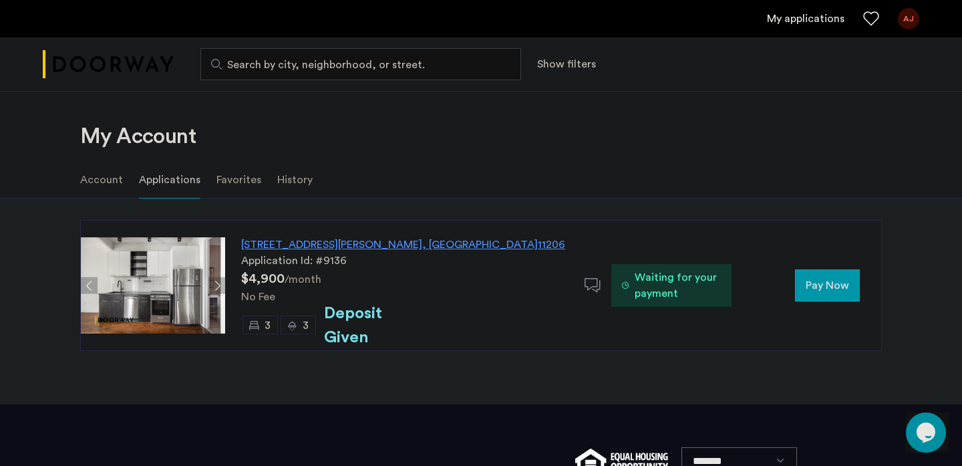
click at [231, 176] on li "Favorites" at bounding box center [238, 179] width 45 height 37
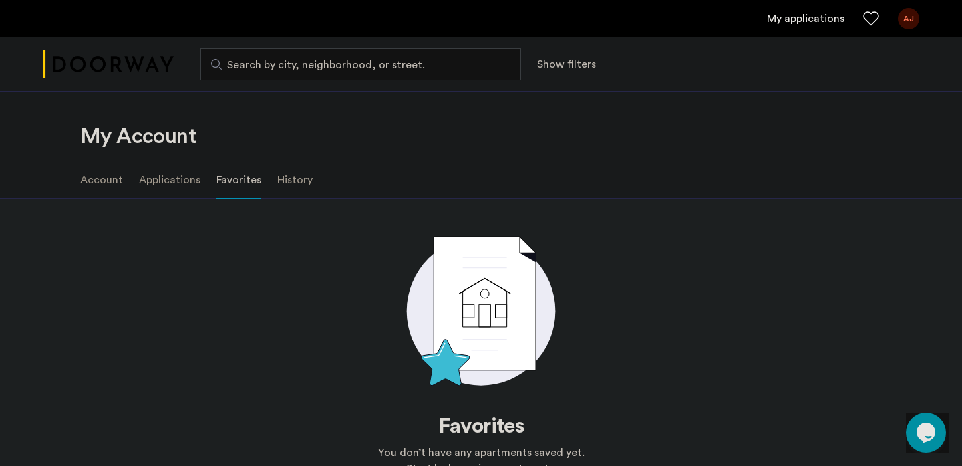
click at [169, 181] on li "Applications" at bounding box center [169, 179] width 61 height 37
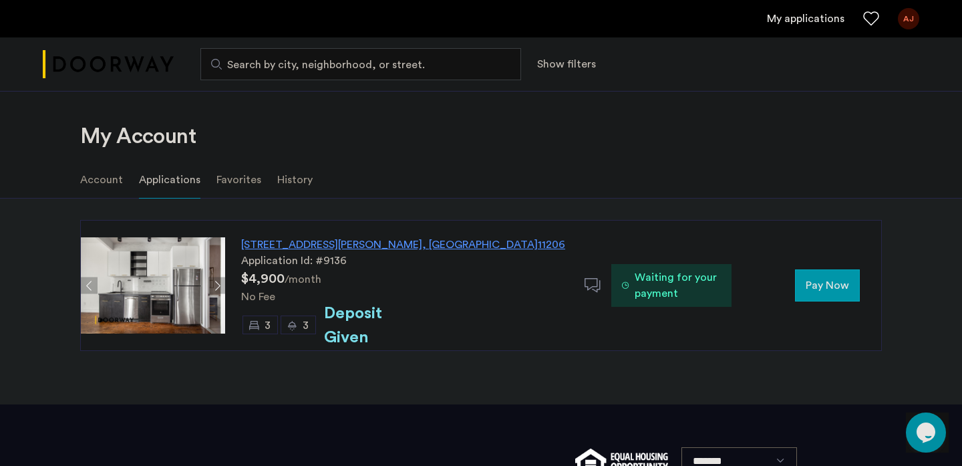
click at [807, 286] on span "Pay Now" at bounding box center [827, 285] width 43 height 16
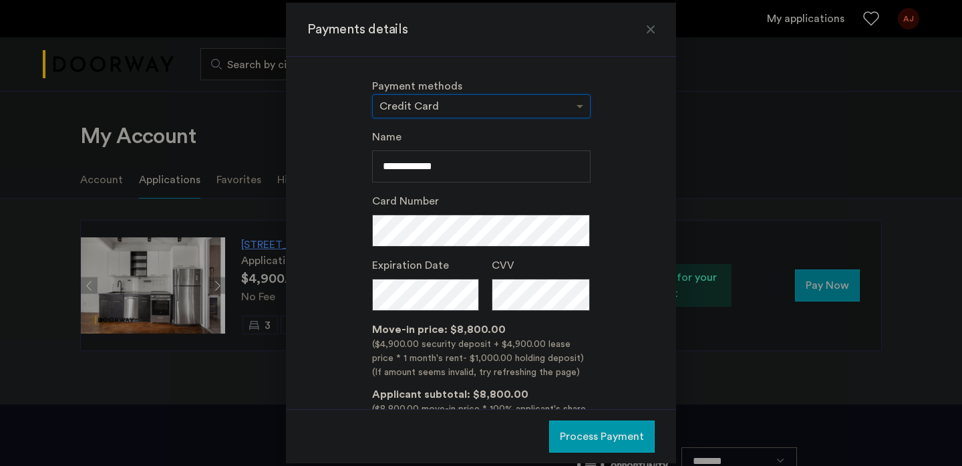
click at [580, 113] on span at bounding box center [581, 106] width 17 height 16
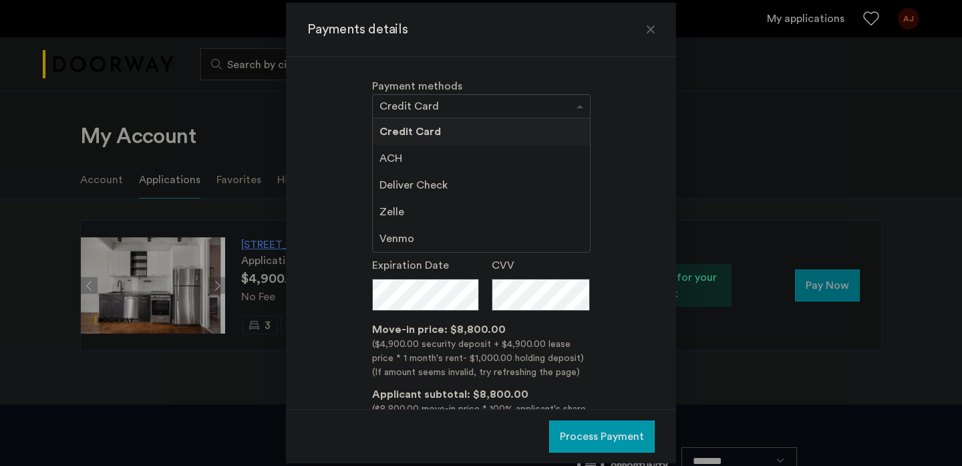
click at [555, 169] on div "ACH" at bounding box center [481, 158] width 217 height 27
click at [513, 216] on div "Zelle" at bounding box center [481, 211] width 217 height 27
click at [598, 176] on div "**********" at bounding box center [480, 298] width 347 height 338
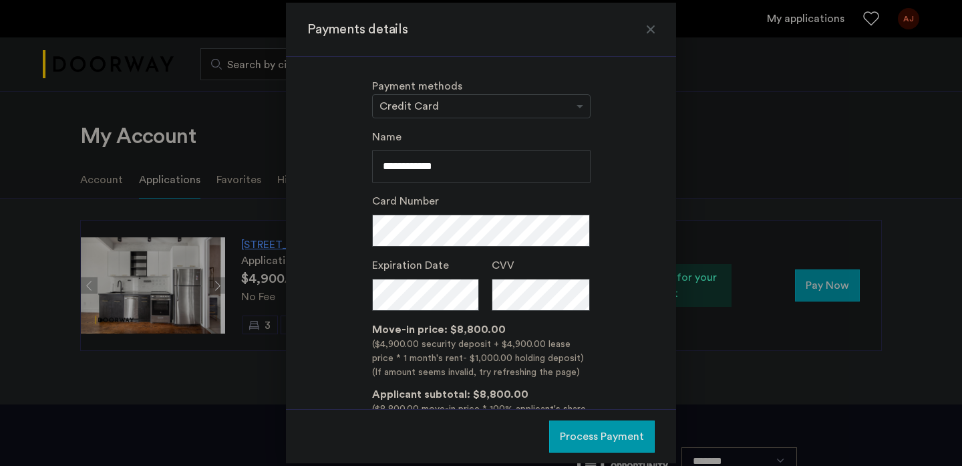
click at [512, 113] on div at bounding box center [481, 106] width 217 height 16
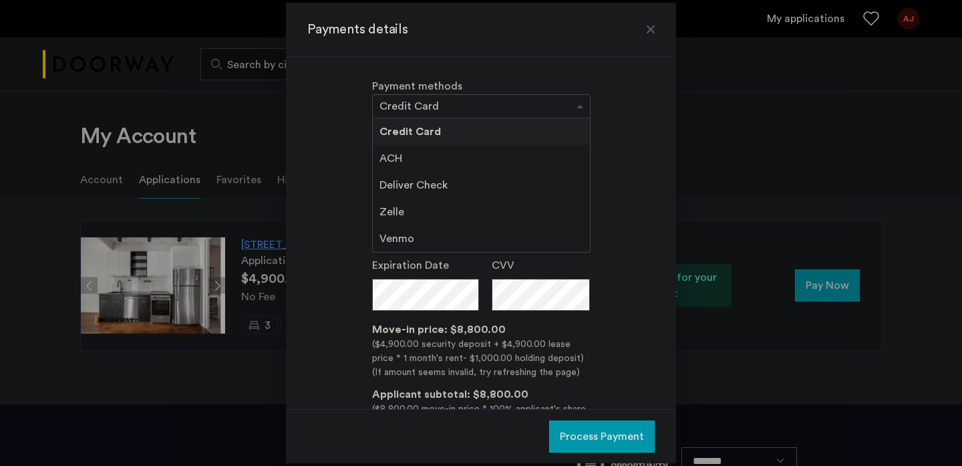
click at [407, 187] on span "Deliver Check" at bounding box center [414, 185] width 68 height 11
click at [404, 210] on div "Zelle" at bounding box center [481, 211] width 217 height 27
click at [401, 223] on div "Zelle" at bounding box center [481, 211] width 217 height 27
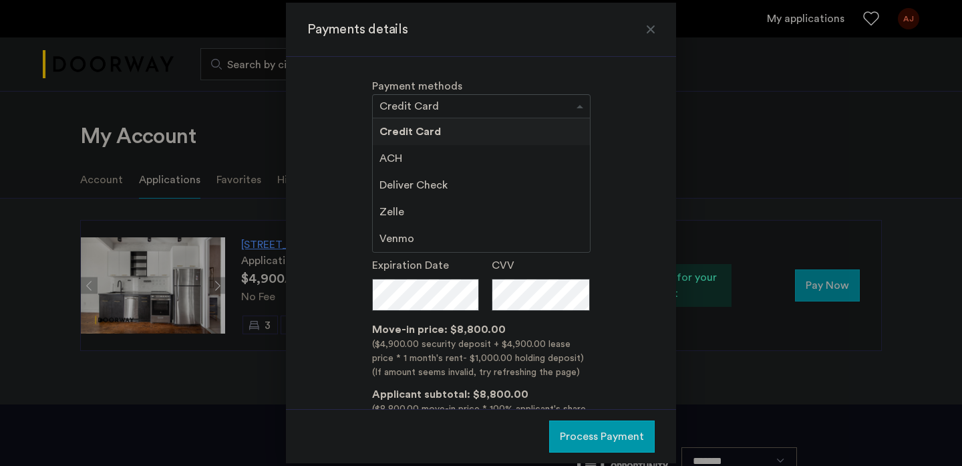
click at [598, 93] on div "Payment methods × Credit Card Credit Card ACH Deliver Check Zelle Venmo" at bounding box center [480, 98] width 347 height 40
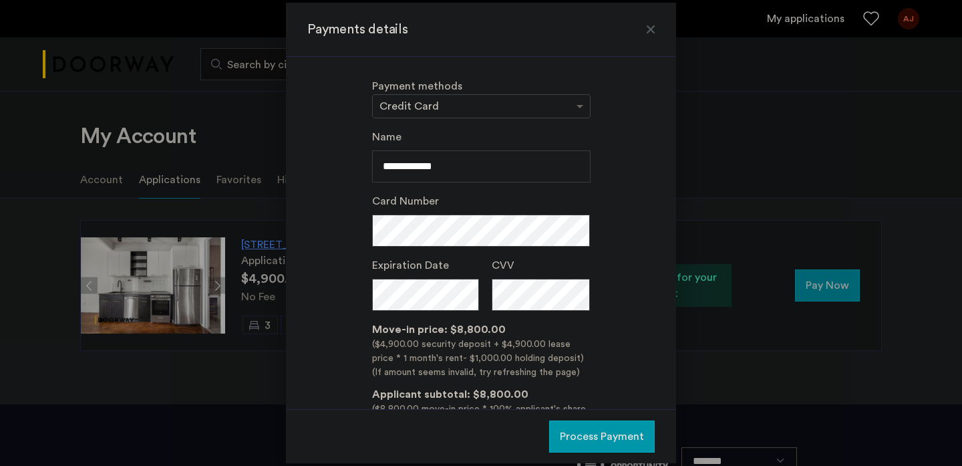
click at [586, 106] on span at bounding box center [581, 106] width 17 height 16
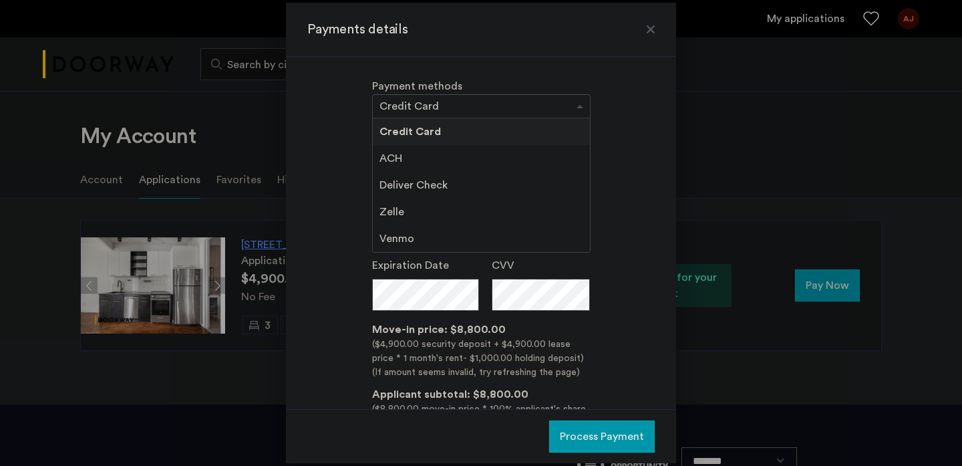
click at [654, 31] on div at bounding box center [650, 29] width 13 height 13
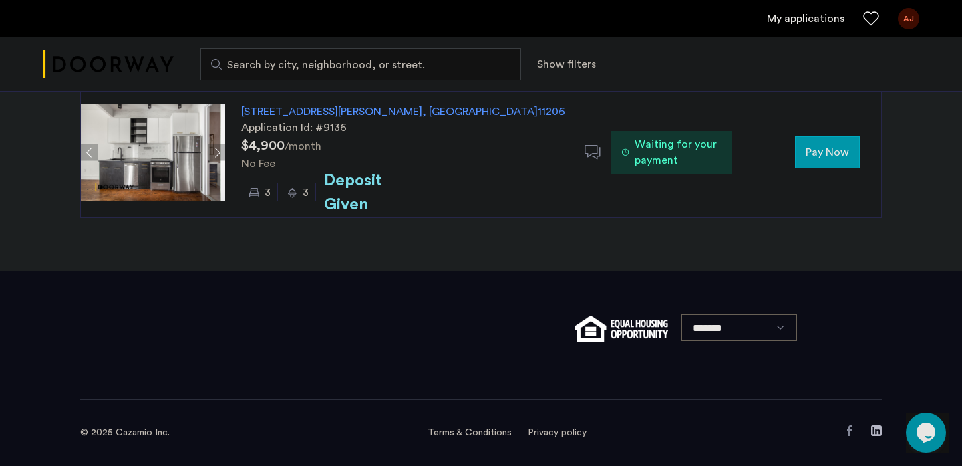
scroll to position [110, 0]
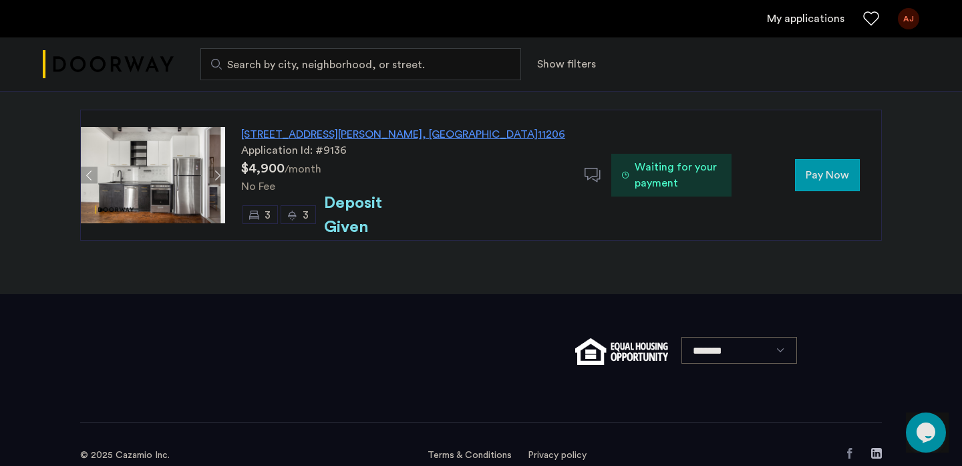
click at [622, 171] on icon at bounding box center [625, 175] width 7 height 11
click at [585, 170] on use at bounding box center [593, 175] width 16 height 14
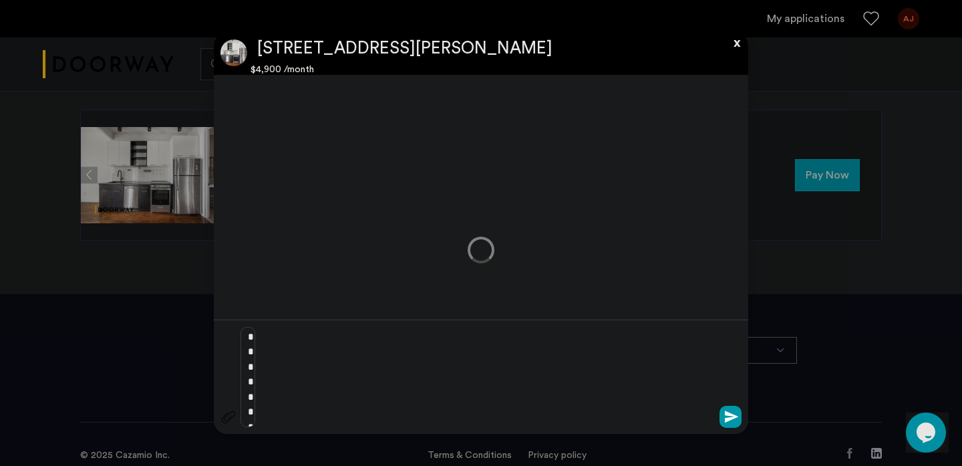
scroll to position [0, 0]
click at [730, 53] on app-conversation "**********" at bounding box center [481, 233] width 535 height 401
click at [741, 35] on button "x" at bounding box center [734, 40] width 20 height 15
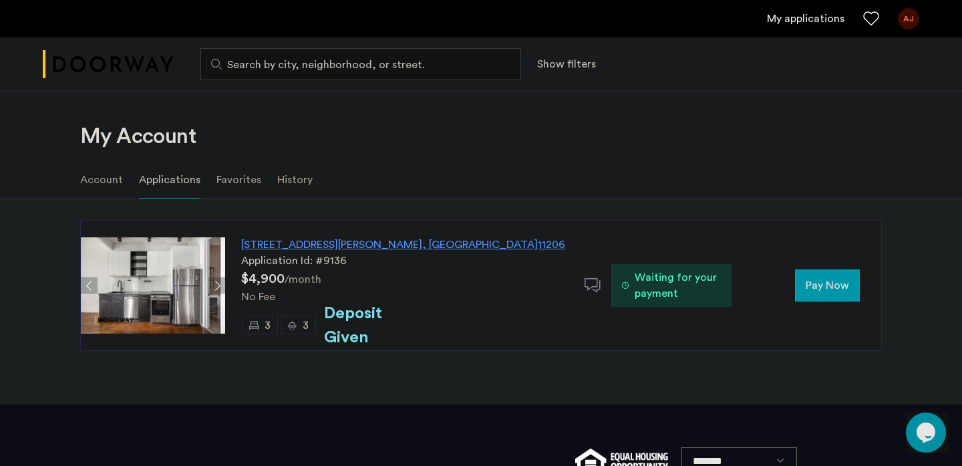
scroll to position [110, 0]
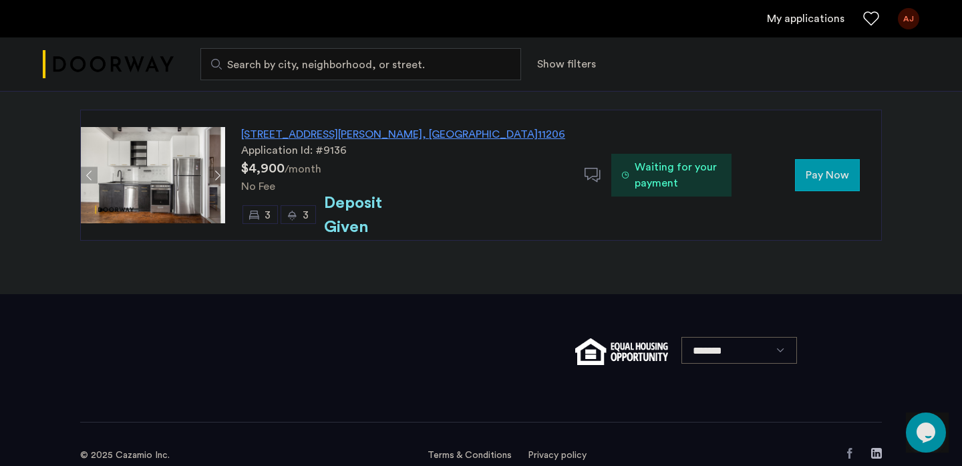
click at [741, 39] on div "Search by city, neighborhood, or street. Show filters" at bounding box center [481, 64] width 962 height 54
click at [821, 176] on span "Pay Now" at bounding box center [827, 175] width 43 height 16
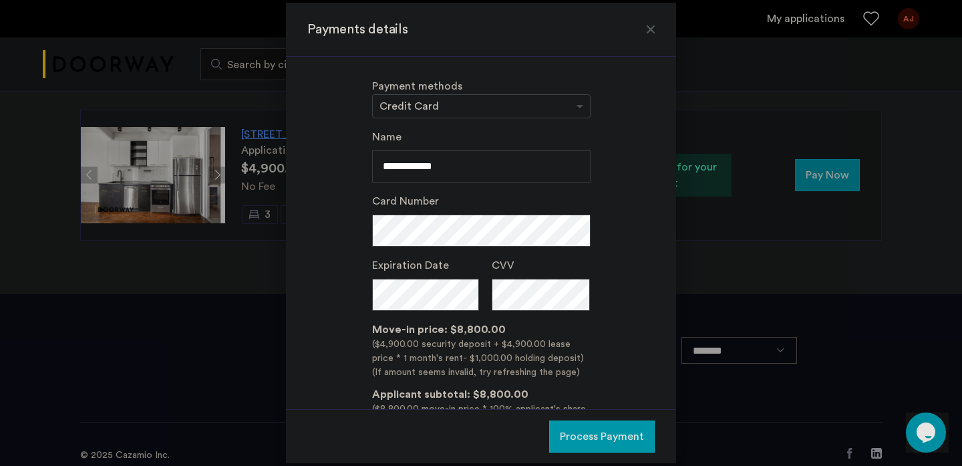
scroll to position [0, 0]
click at [579, 110] on span at bounding box center [581, 106] width 17 height 16
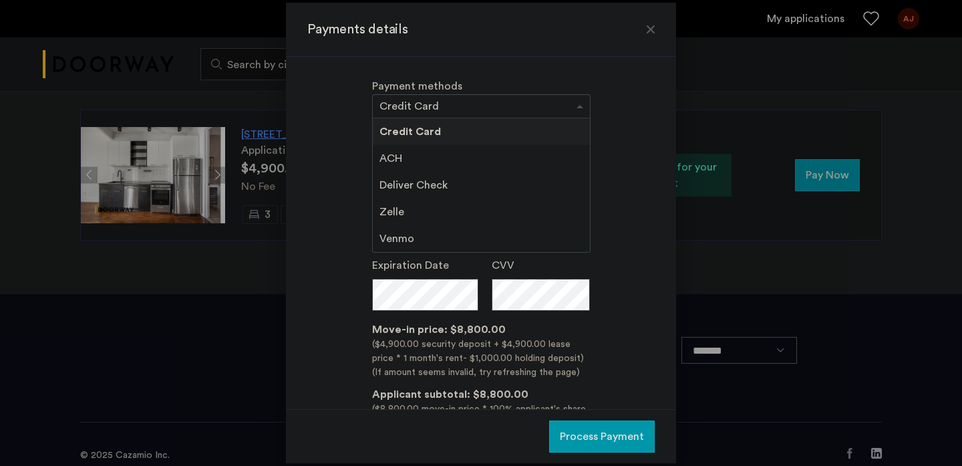
click at [448, 208] on div "Zelle" at bounding box center [481, 211] width 217 height 27
click at [406, 241] on span "Venmo" at bounding box center [397, 238] width 35 height 11
click at [396, 187] on span "Deliver Check" at bounding box center [414, 185] width 68 height 11
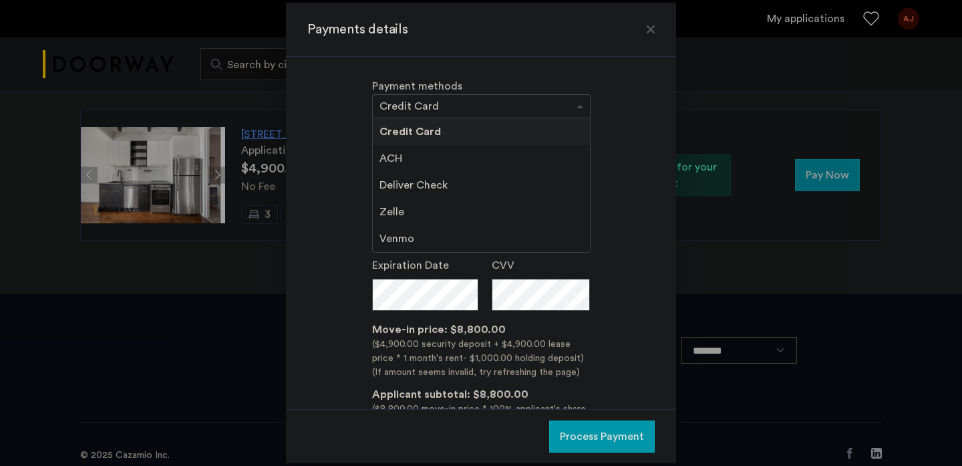
click at [396, 187] on span "Deliver Check" at bounding box center [414, 185] width 68 height 11
click at [416, 192] on div "Deliver Check" at bounding box center [481, 185] width 217 height 27
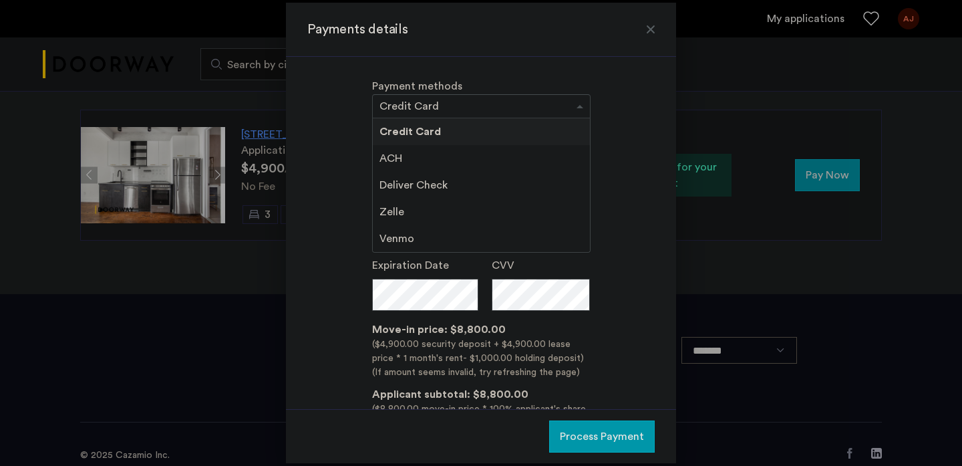
click at [416, 187] on span "Deliver Check" at bounding box center [414, 185] width 68 height 11
click at [654, 37] on h3 "Payments details" at bounding box center [480, 29] width 347 height 19
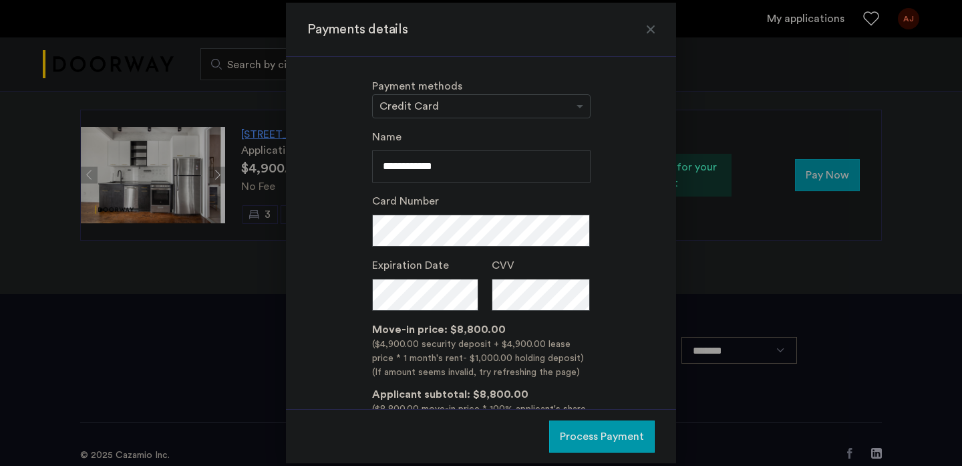
click at [653, 29] on div at bounding box center [650, 29] width 13 height 13
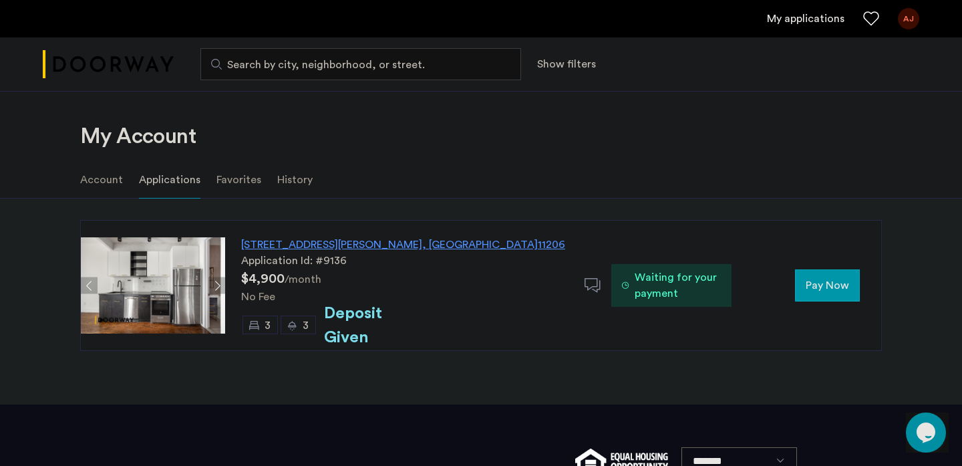
scroll to position [110, 0]
click at [862, 280] on div "Pay Now" at bounding box center [807, 285] width 150 height 32
click at [848, 281] on span "Pay Now" at bounding box center [827, 285] width 43 height 16
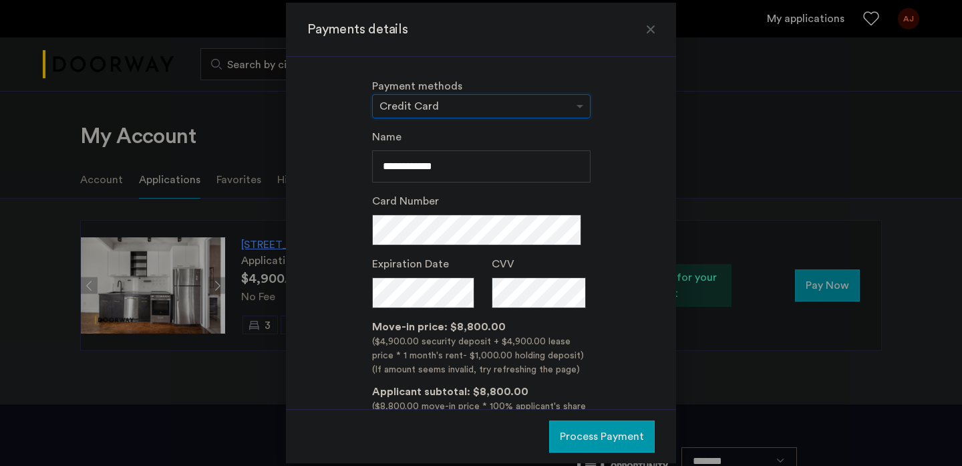
click at [492, 116] on div "× Credit Card" at bounding box center [481, 106] width 218 height 24
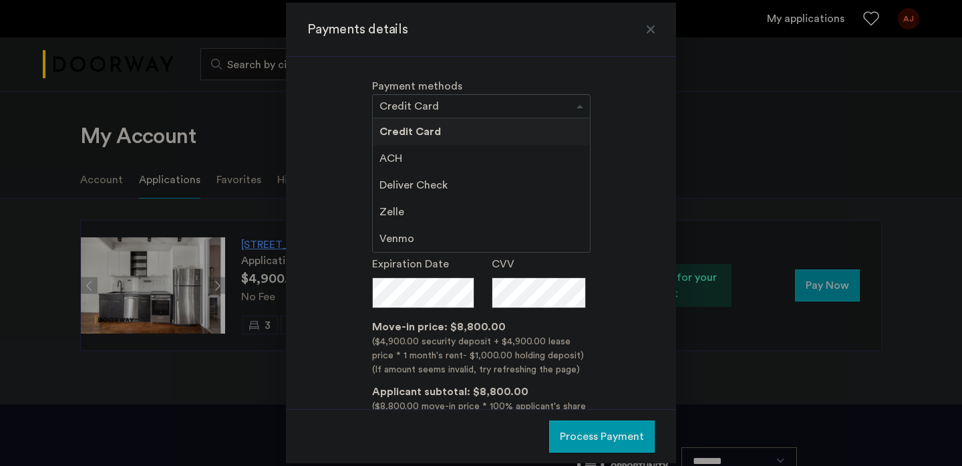
click at [455, 180] on div "Deliver Check" at bounding box center [481, 185] width 217 height 27
click at [454, 210] on div "Zelle" at bounding box center [481, 211] width 217 height 27
click at [408, 204] on div "Zelle" at bounding box center [481, 211] width 217 height 27
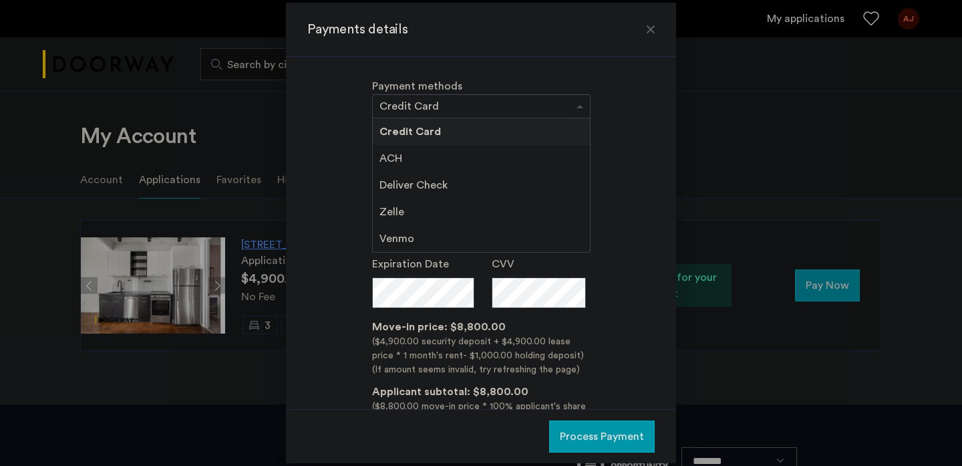
click at [395, 208] on span "Zelle" at bounding box center [392, 211] width 25 height 11
click at [396, 161] on span "ACH" at bounding box center [391, 158] width 23 height 11
click at [397, 132] on span "Credit Card" at bounding box center [410, 131] width 61 height 11
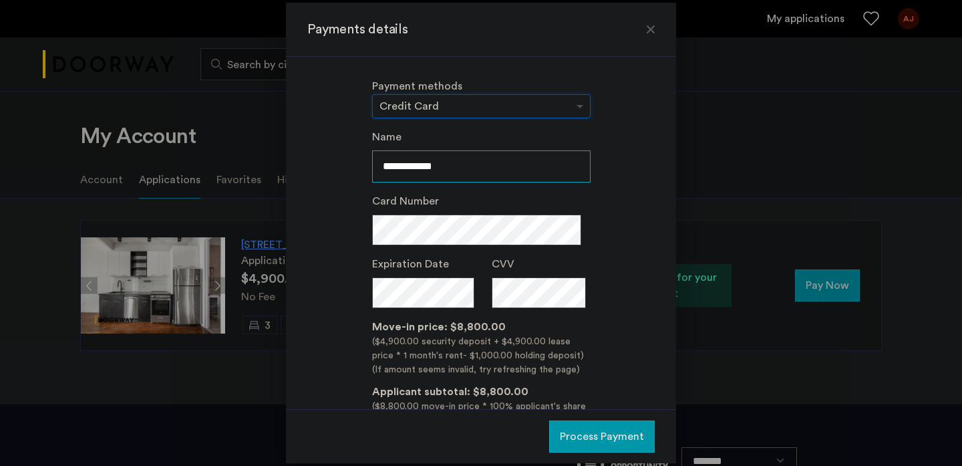
click at [397, 178] on input "**********" at bounding box center [481, 166] width 218 height 32
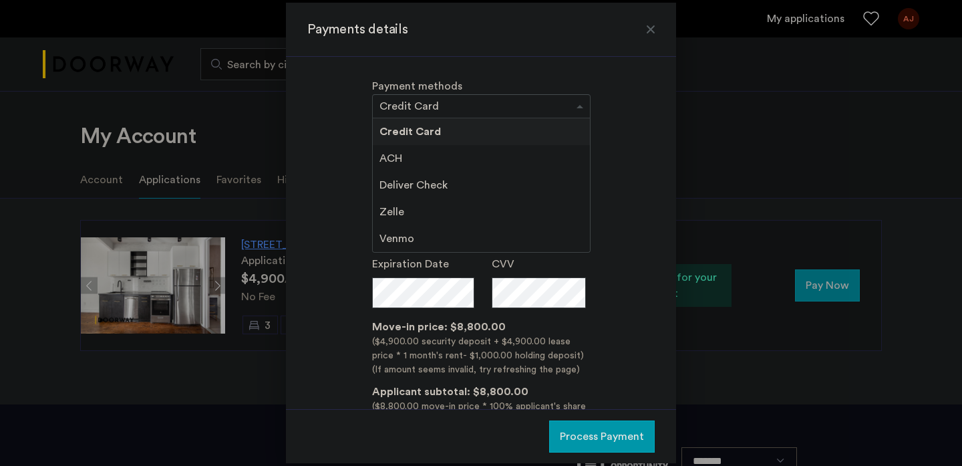
click at [413, 95] on div "× Credit Card" at bounding box center [481, 106] width 218 height 24
click at [368, 173] on div "**********" at bounding box center [480, 296] width 347 height 335
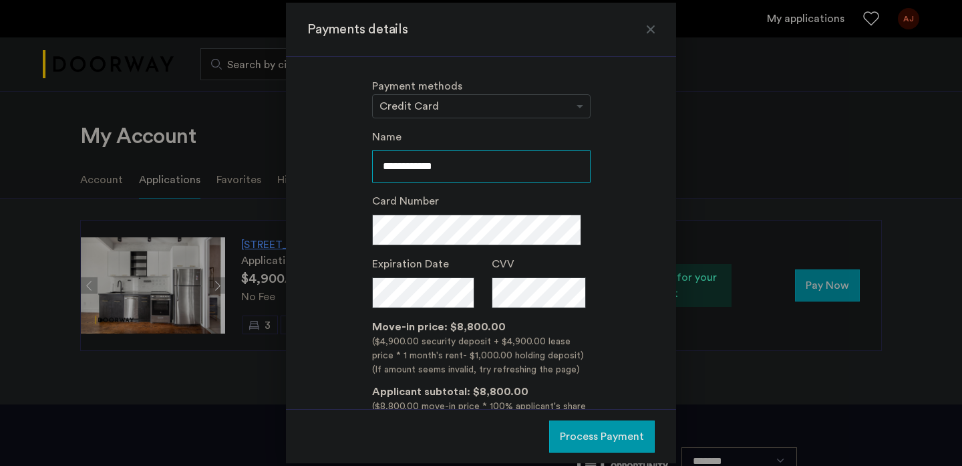
click at [391, 165] on input "**********" at bounding box center [481, 166] width 218 height 32
click at [503, 113] on div at bounding box center [481, 106] width 217 height 16
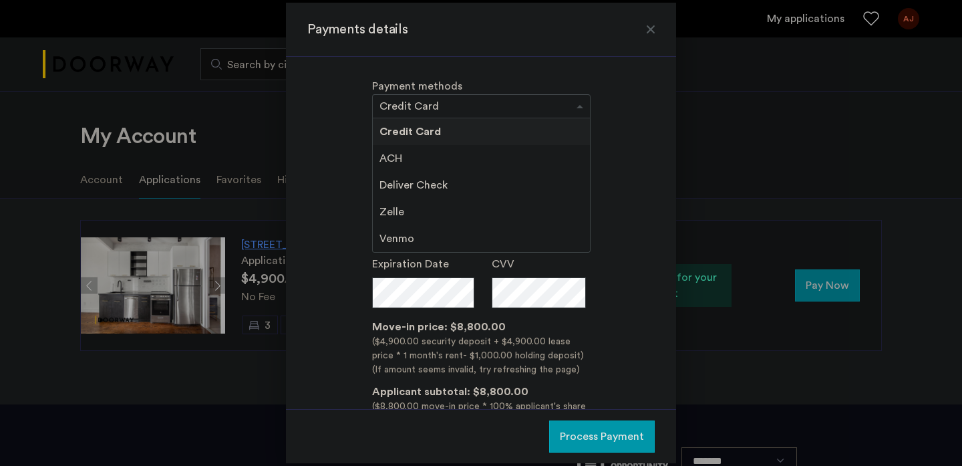
click at [419, 190] on span "Deliver Check" at bounding box center [414, 185] width 68 height 11
click at [408, 188] on span "Deliver Check" at bounding box center [414, 185] width 68 height 11
click at [399, 215] on span "Zelle" at bounding box center [392, 211] width 25 height 11
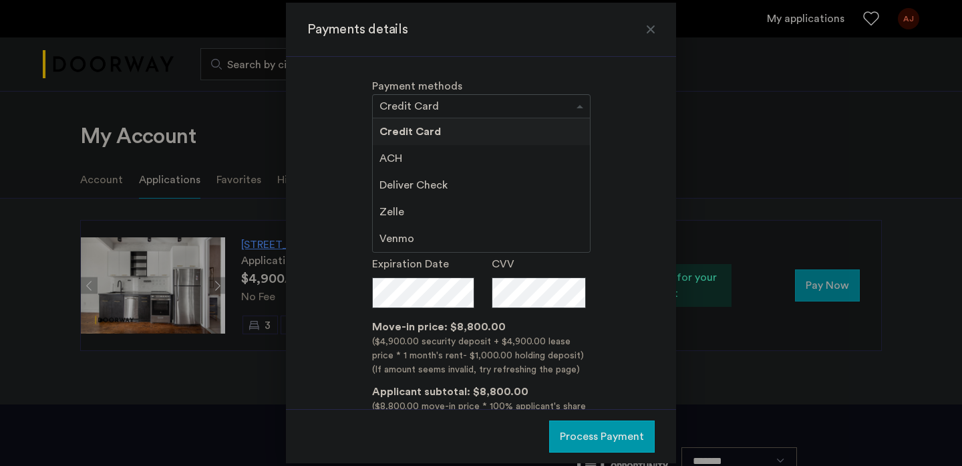
click at [399, 233] on span "Venmo" at bounding box center [397, 238] width 35 height 11
click at [392, 158] on span "ACH" at bounding box center [391, 158] width 23 height 11
click at [398, 163] on span "ACH" at bounding box center [391, 158] width 23 height 11
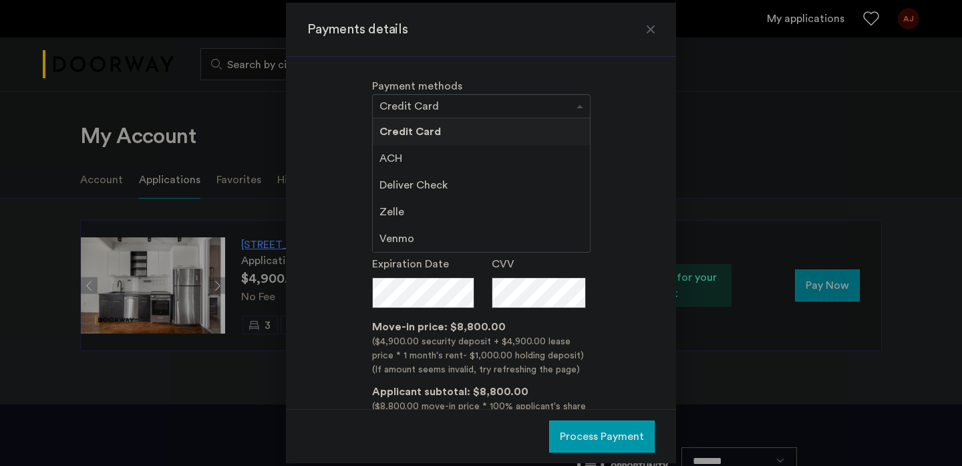
click at [398, 163] on span "ACH" at bounding box center [391, 158] width 23 height 11
click at [398, 190] on span "Deliver Check" at bounding box center [414, 185] width 68 height 11
click at [399, 234] on span "Venmo" at bounding box center [397, 238] width 35 height 11
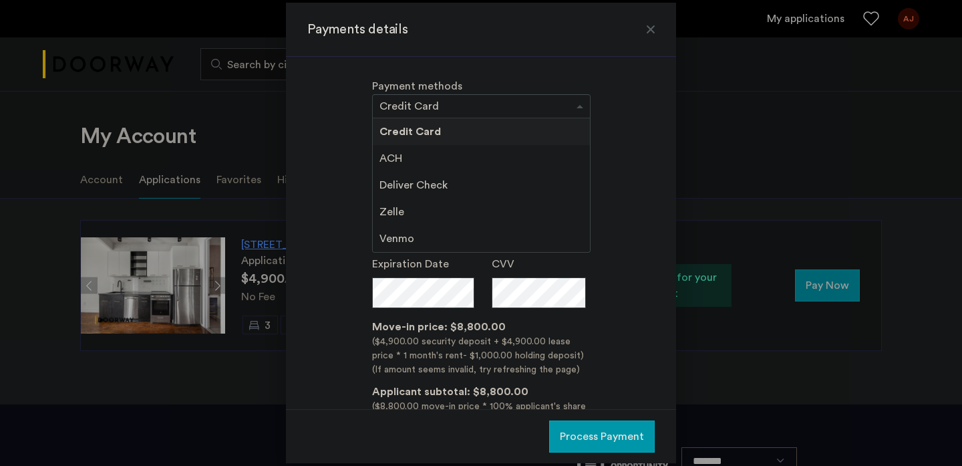
click at [397, 206] on span "Zelle" at bounding box center [392, 211] width 25 height 11
click at [404, 123] on div "Credit Card" at bounding box center [481, 131] width 217 height 27
click at [402, 109] on input "text" at bounding box center [468, 107] width 177 height 9
click at [405, 166] on div "ACH" at bounding box center [481, 158] width 217 height 27
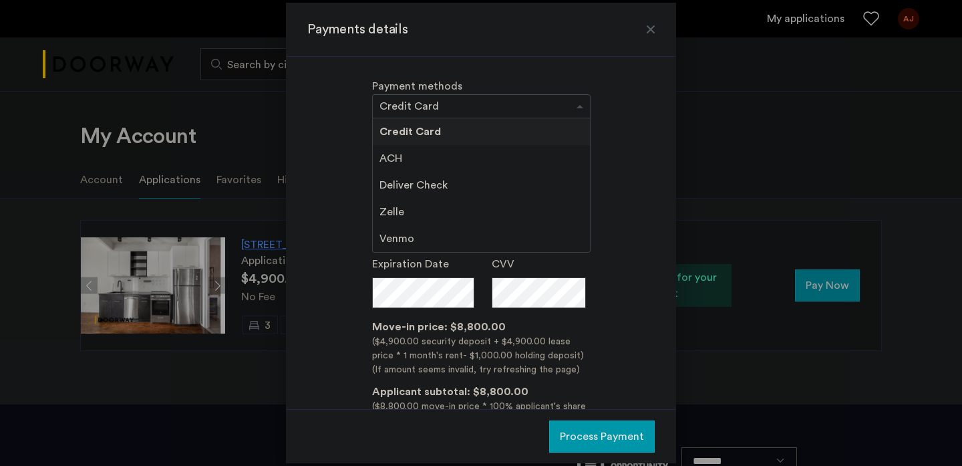
click at [407, 181] on span "Deliver Check" at bounding box center [414, 185] width 68 height 11
click at [7, 136] on div at bounding box center [481, 233] width 962 height 466
